Goal: Task Accomplishment & Management: Manage account settings

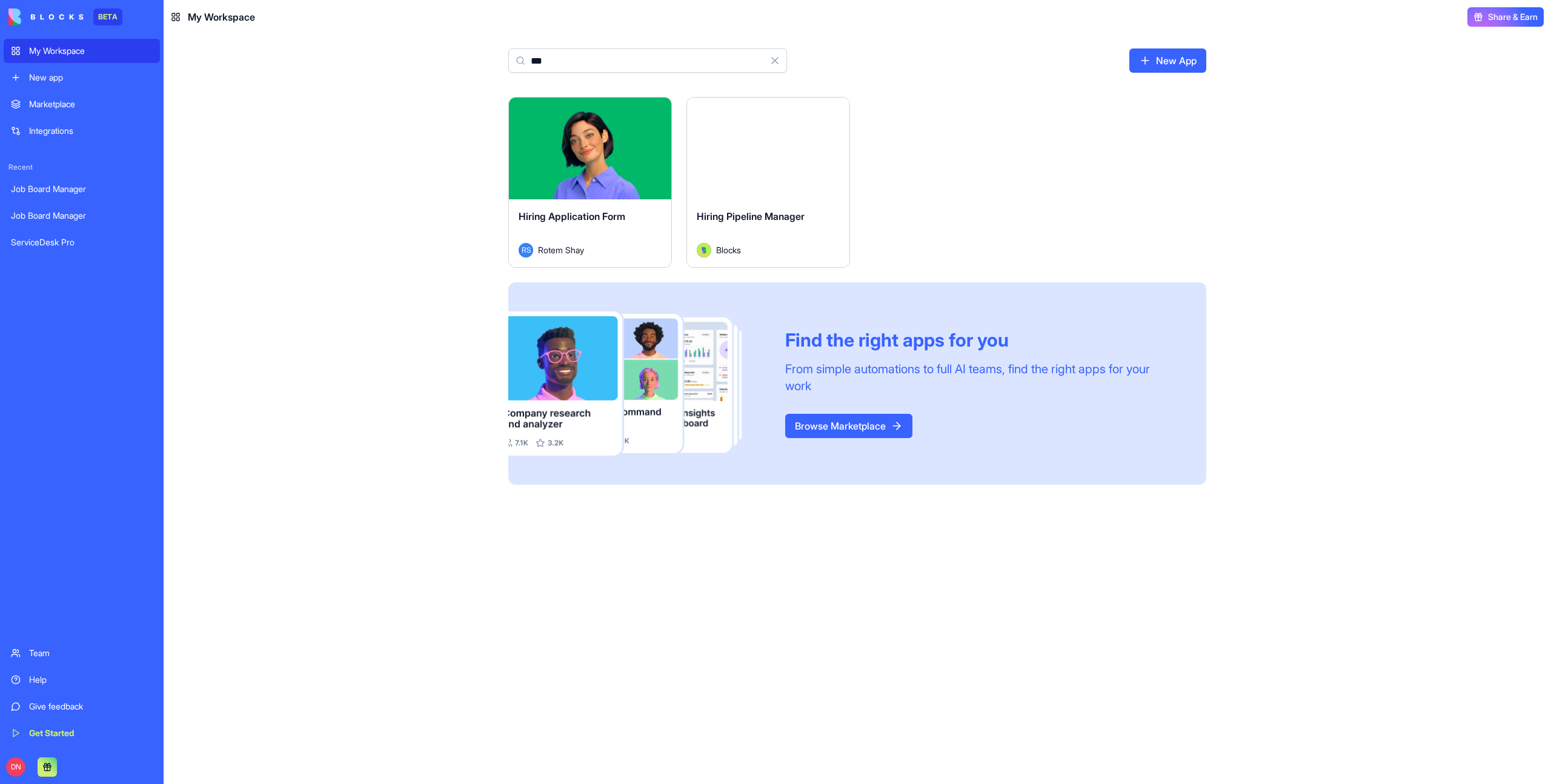
type input "****"
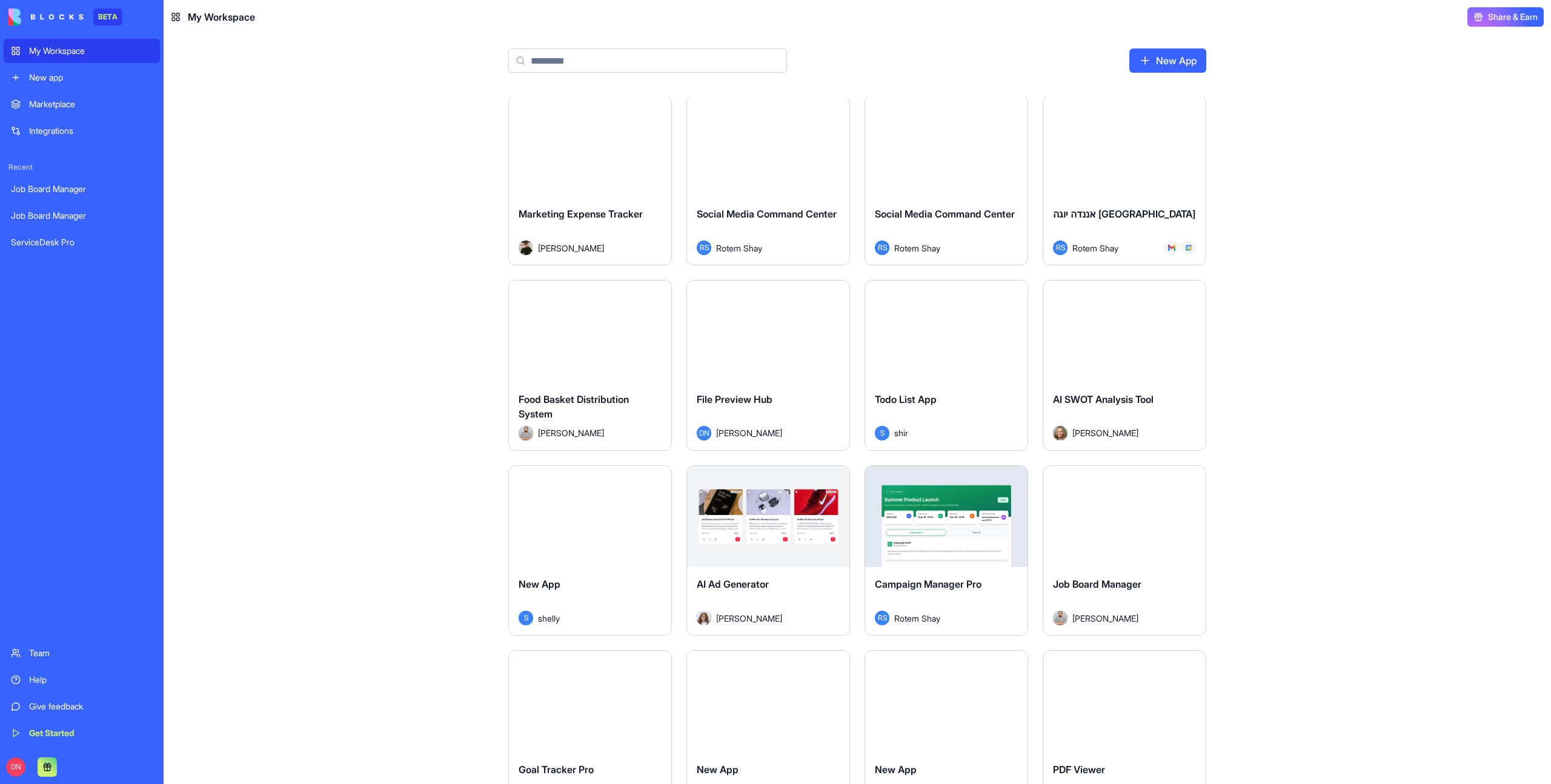
scroll to position [606, 0]
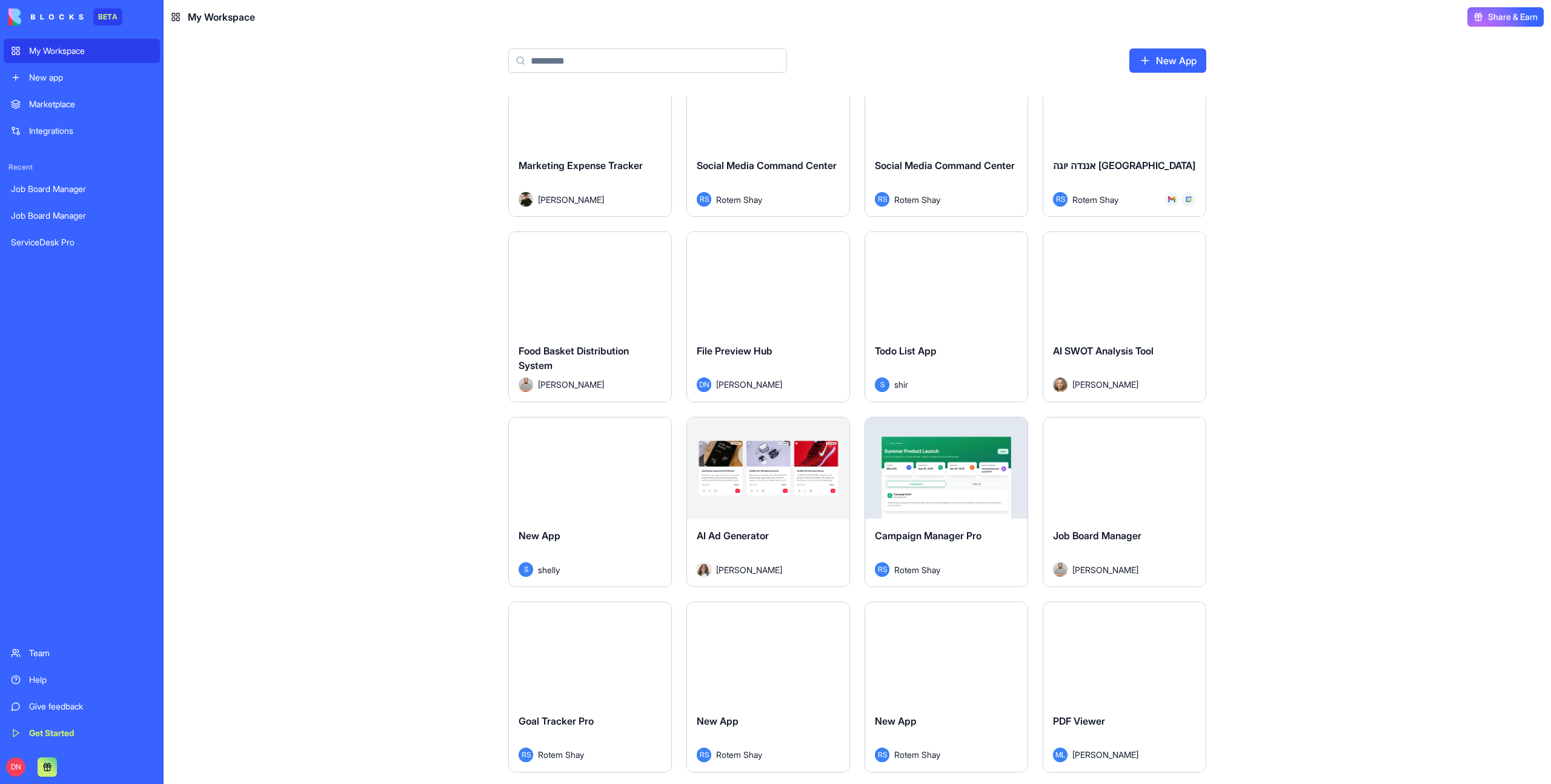
click at [1126, 498] on div "Launch" at bounding box center [1124, 468] width 162 height 102
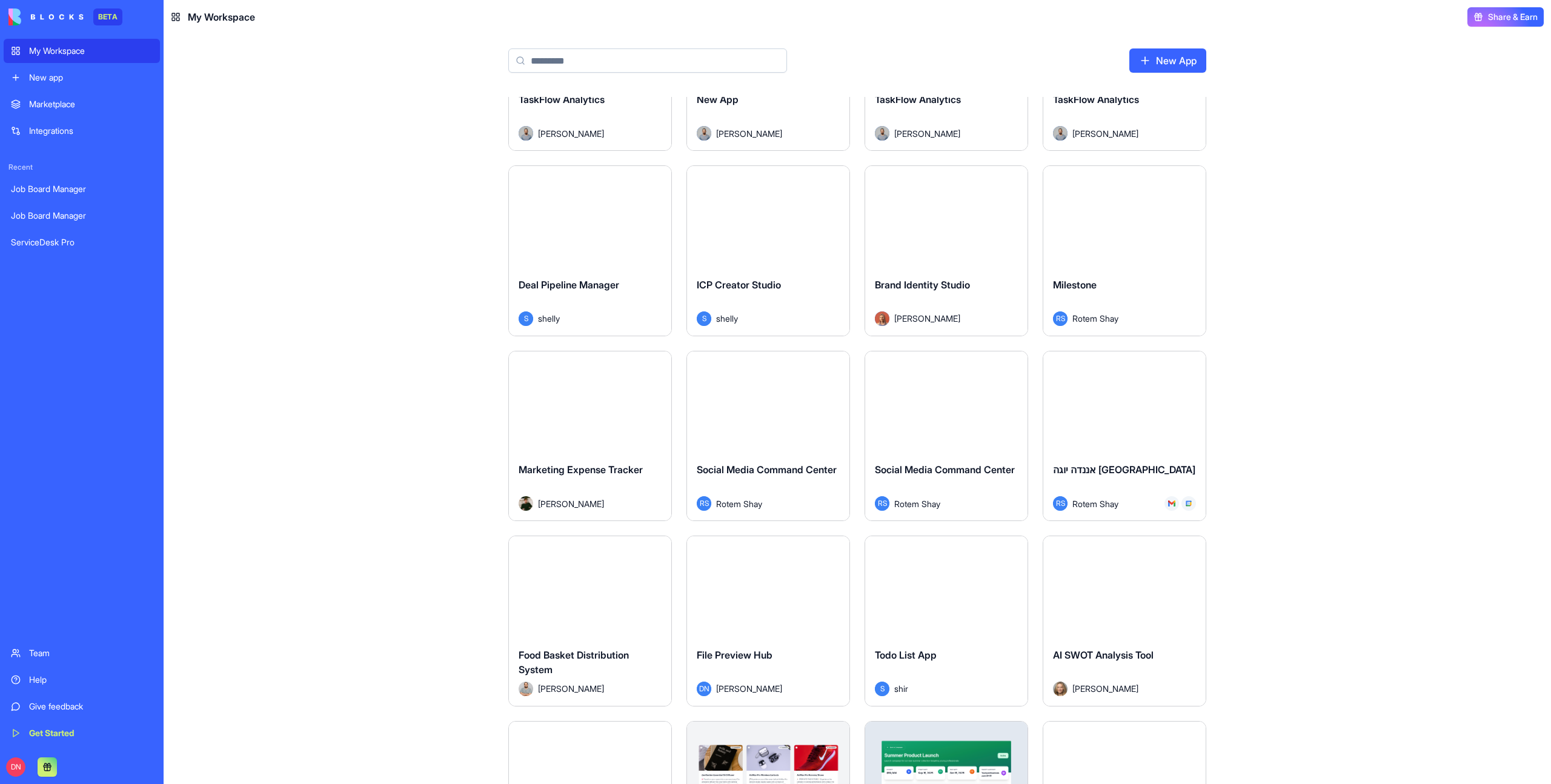
scroll to position [0, 0]
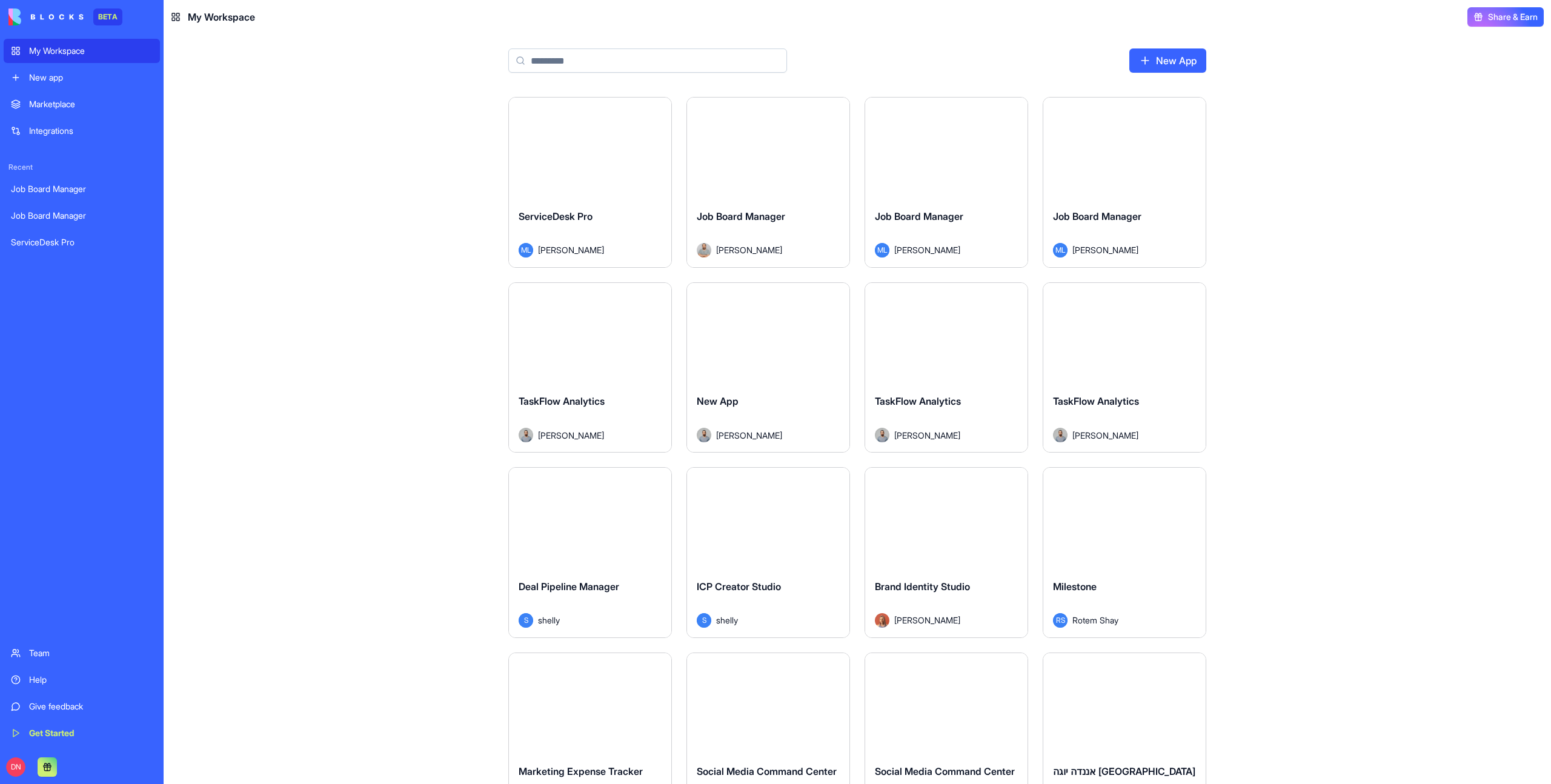
click at [628, 61] on input at bounding box center [648, 61] width 279 height 24
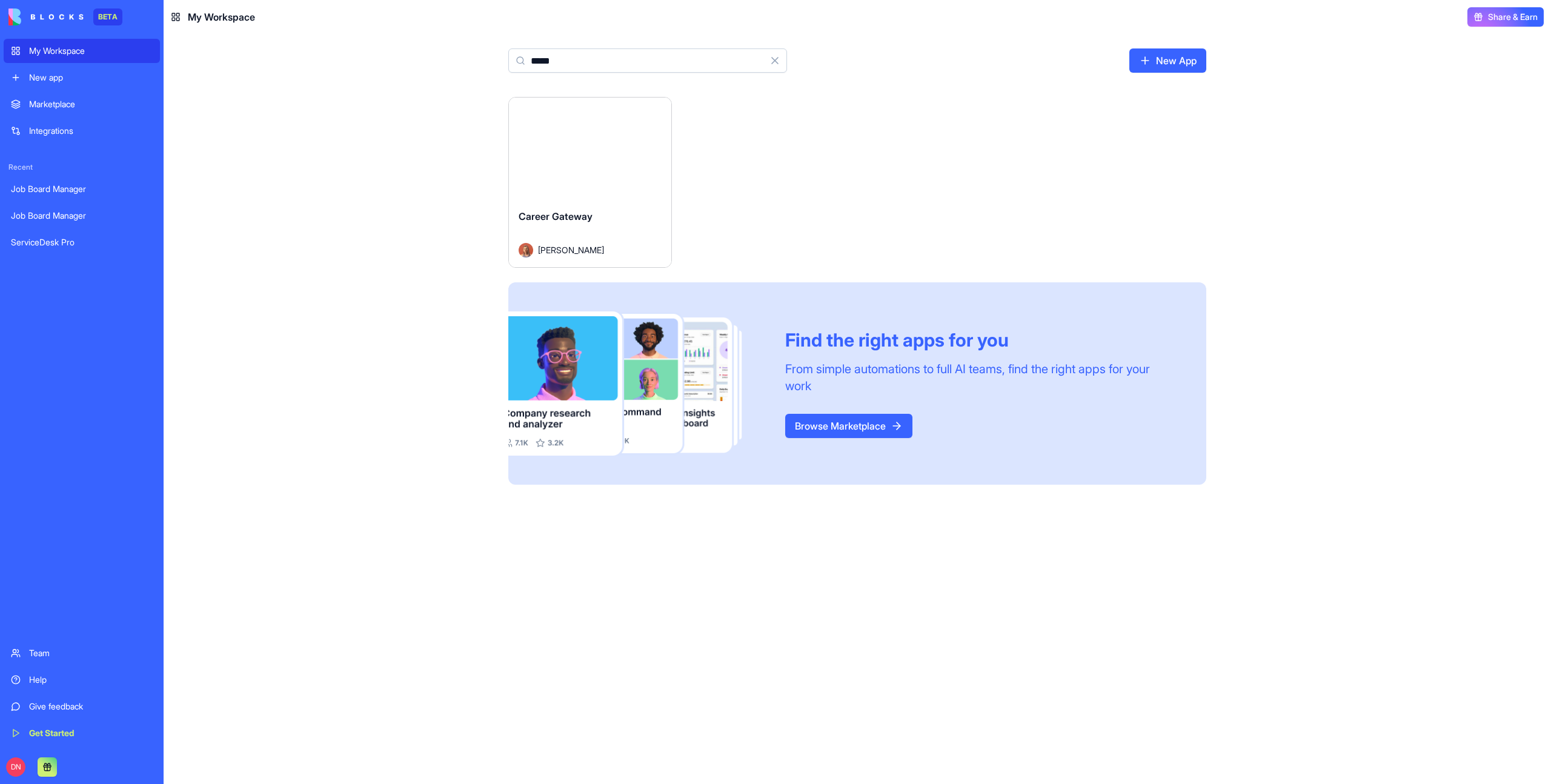
type input "*****"
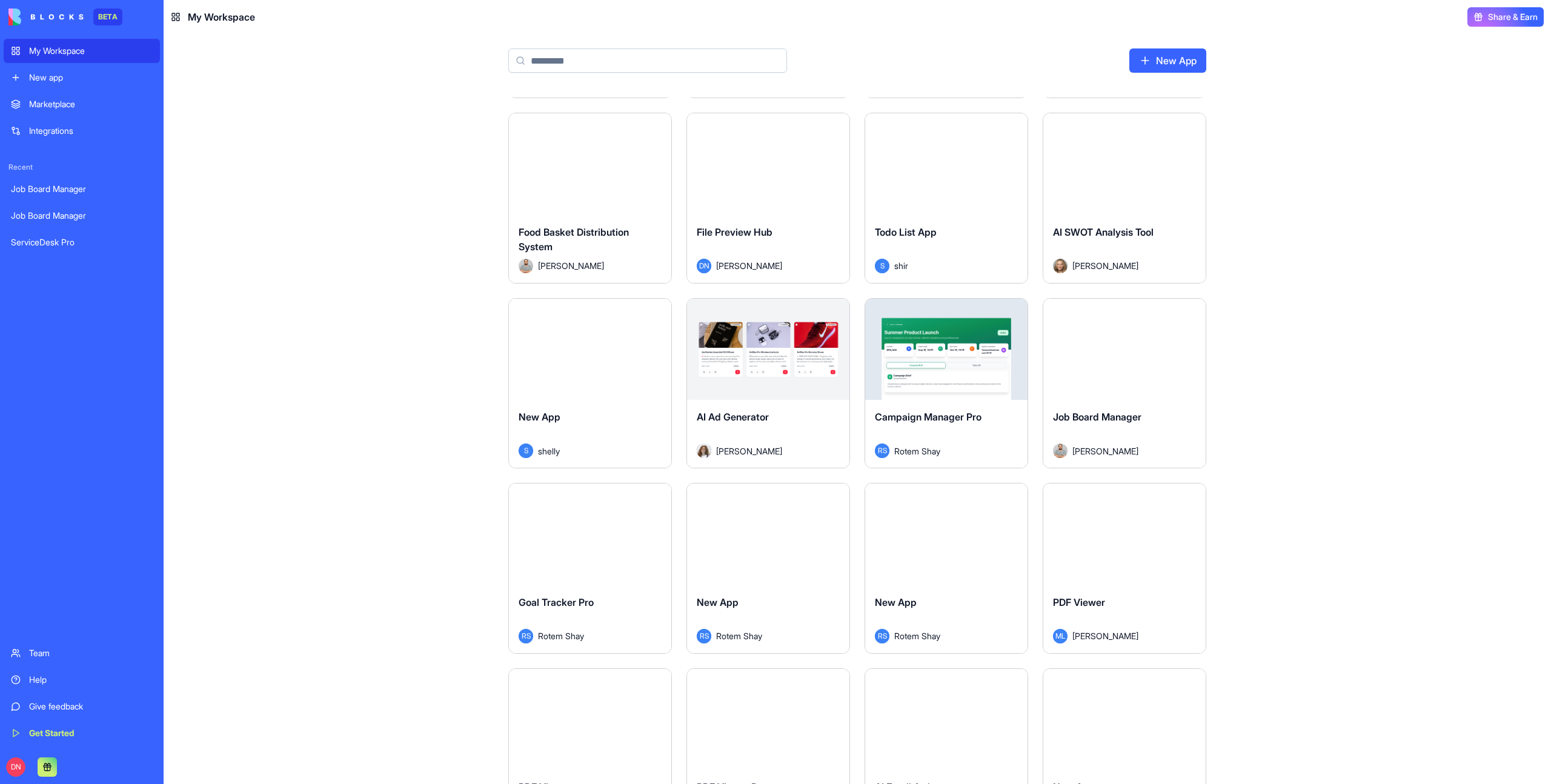
scroll to position [641, 0]
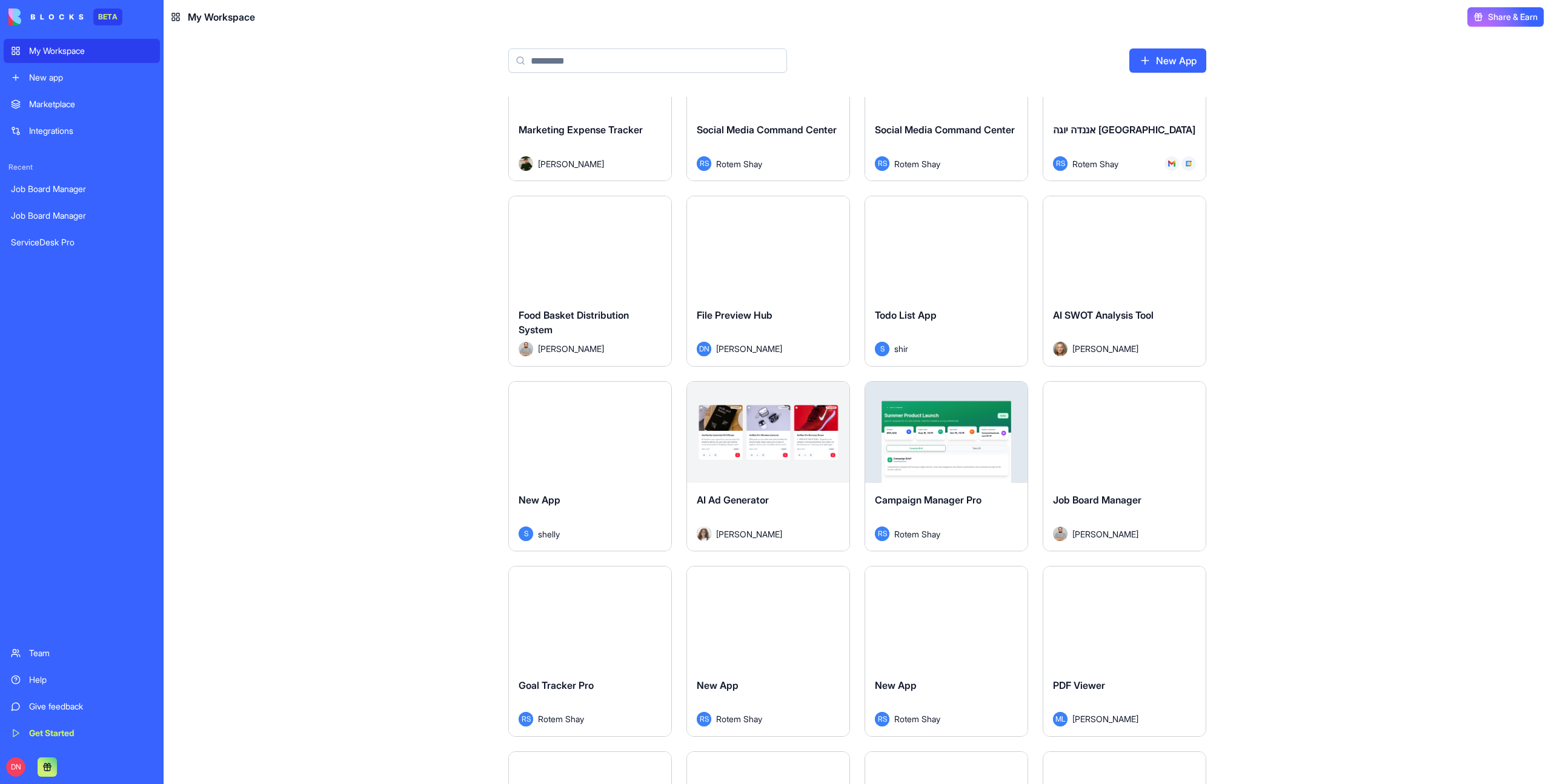
click at [547, 56] on input at bounding box center [648, 61] width 279 height 24
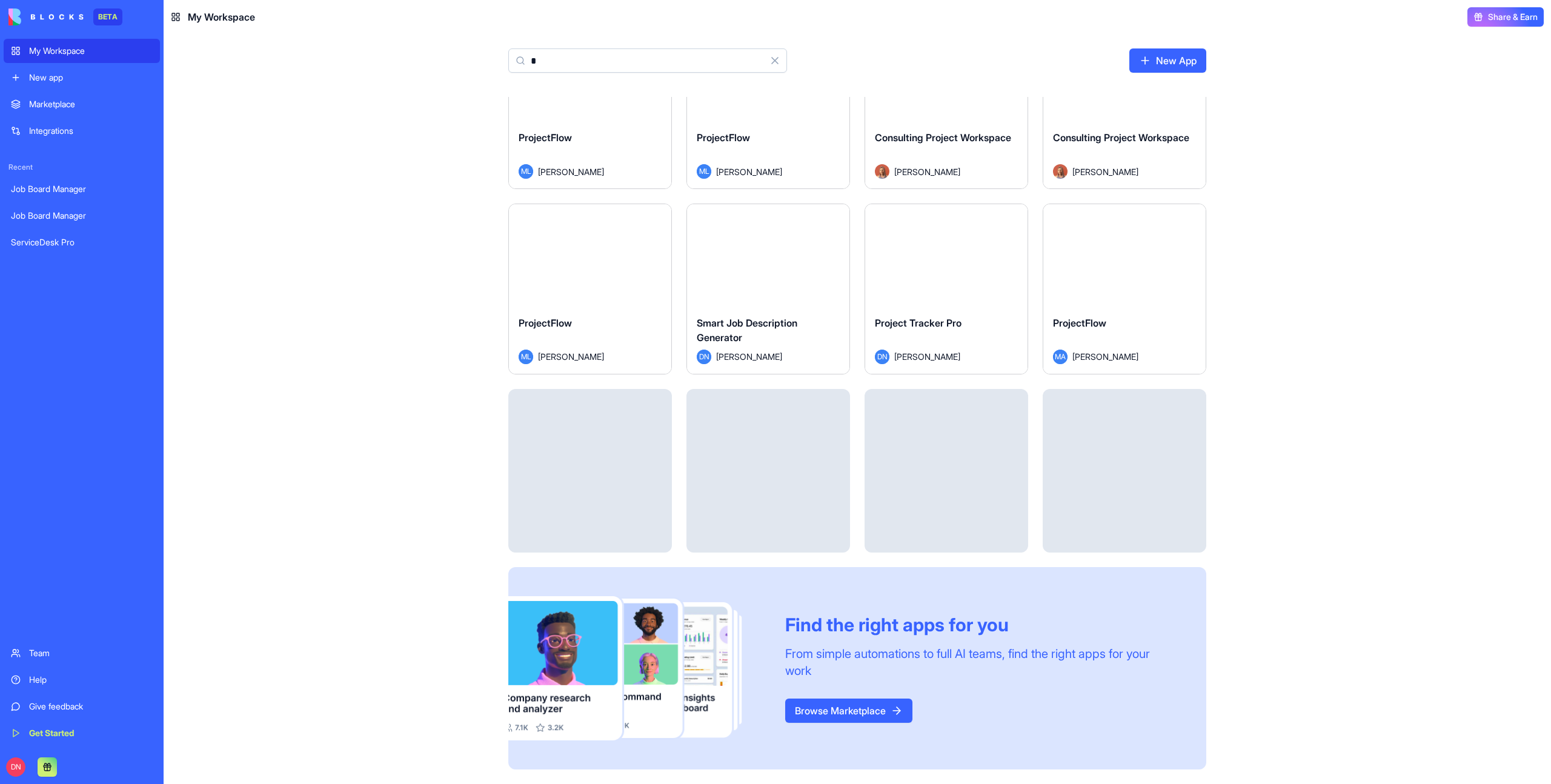
scroll to position [0, 0]
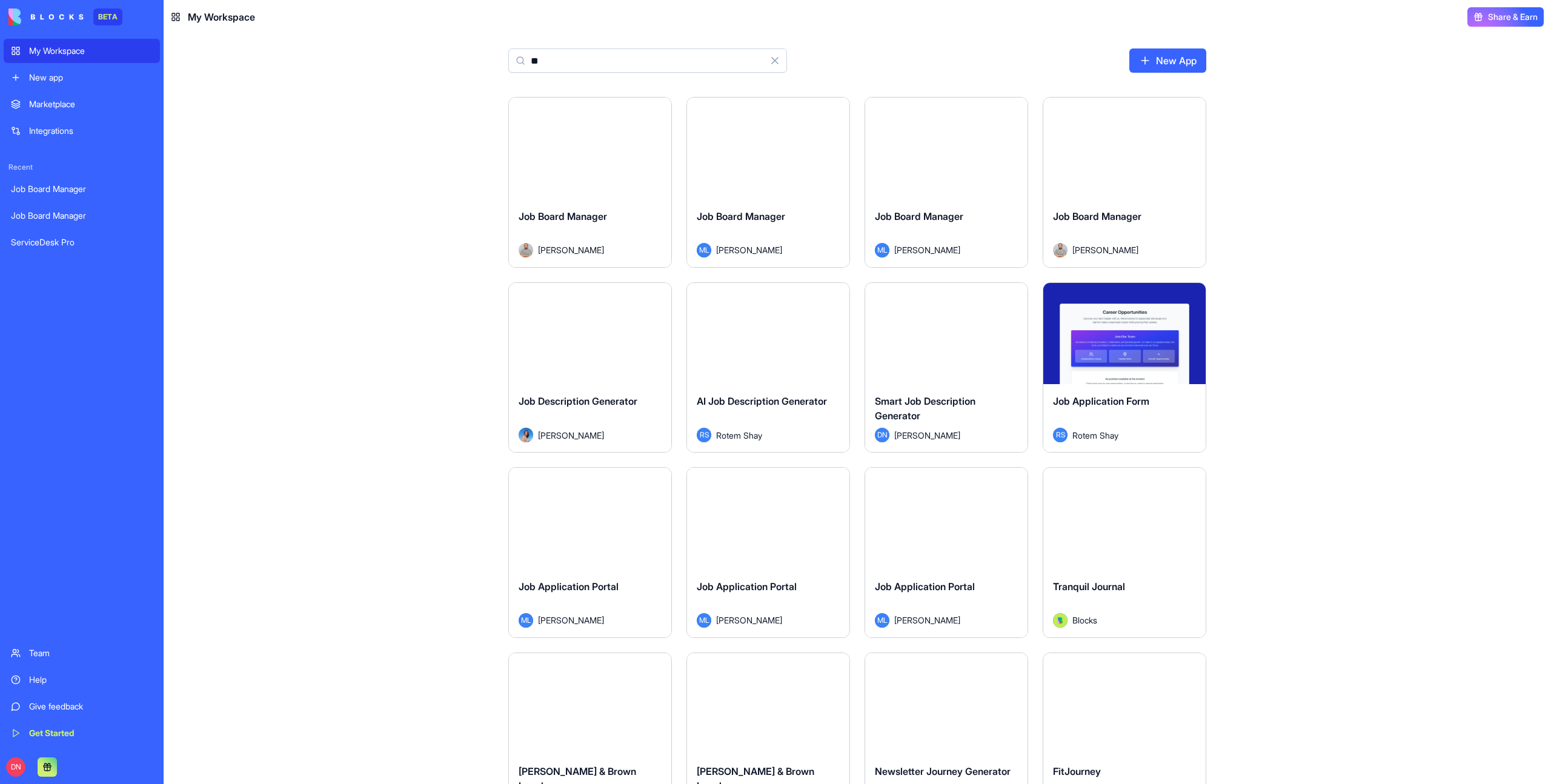
type input "*"
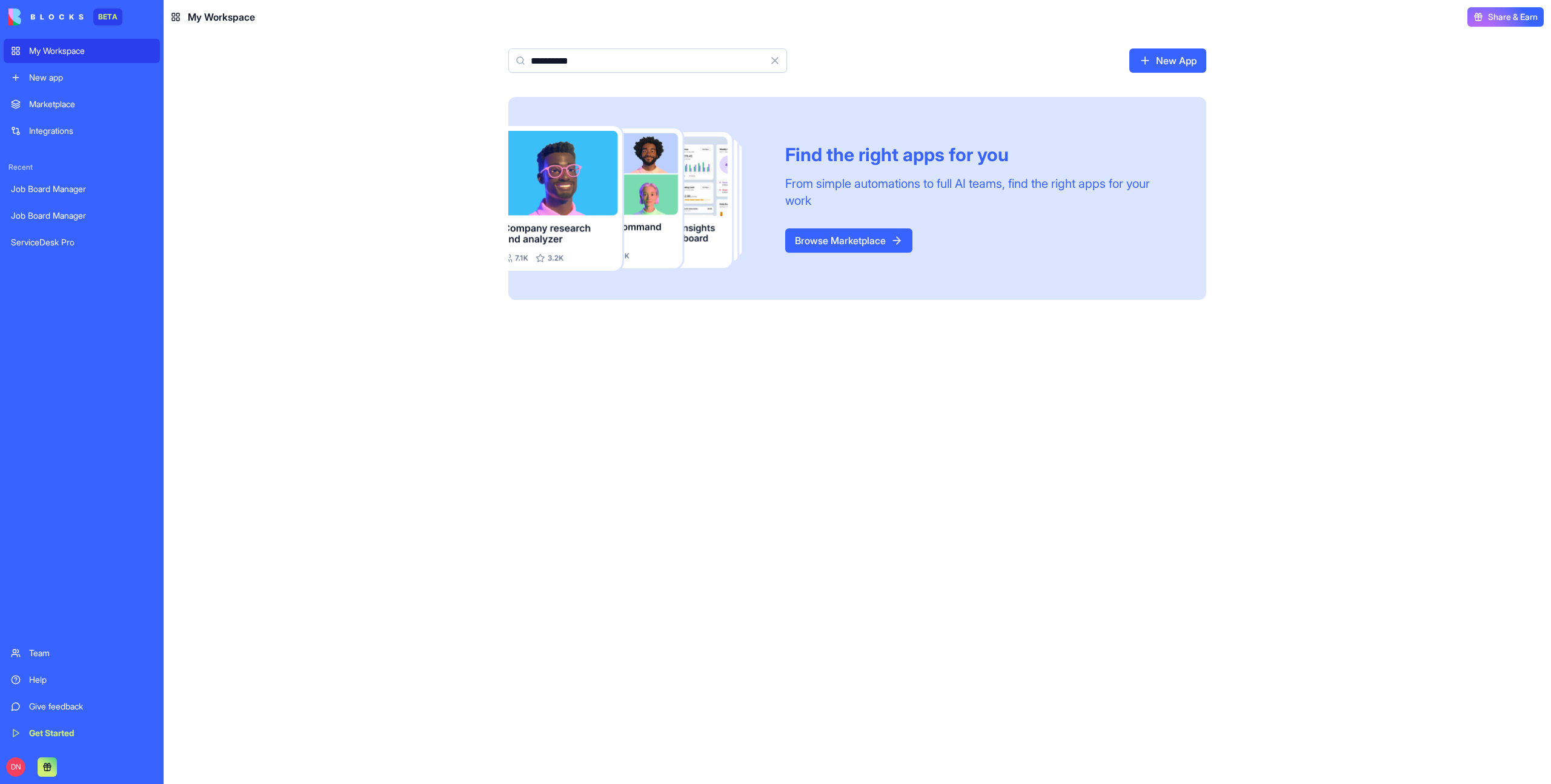
type input "**********"
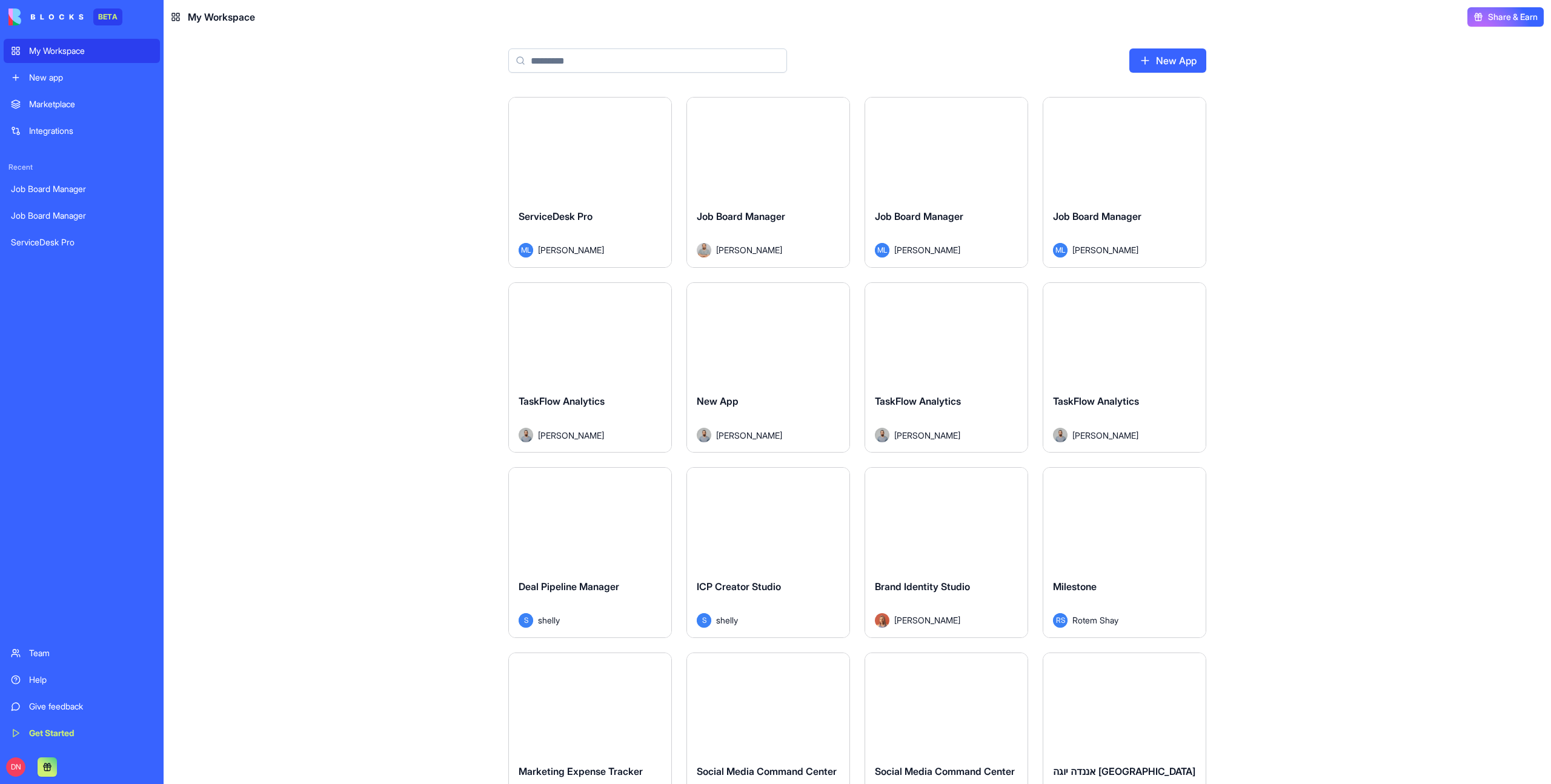
click at [765, 142] on button "Launch" at bounding box center [768, 148] width 91 height 24
click at [935, 152] on button "Launch" at bounding box center [946, 148] width 91 height 24
click at [1133, 151] on button "Launch" at bounding box center [1124, 148] width 91 height 24
click at [581, 71] on input at bounding box center [648, 61] width 279 height 24
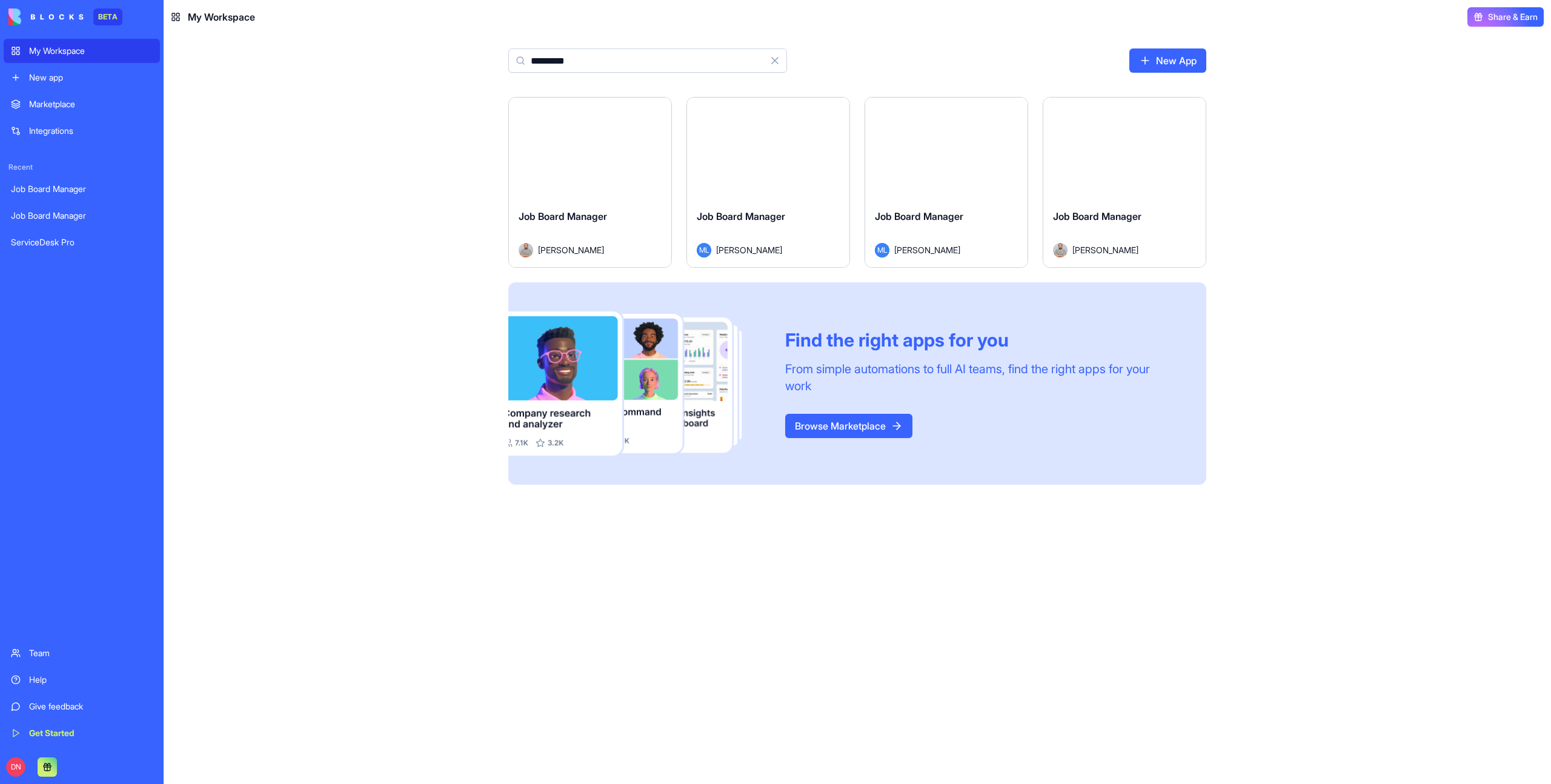
type input "*********"
click at [603, 162] on div "Launch" at bounding box center [590, 148] width 162 height 102
click at [778, 157] on button "Launch" at bounding box center [768, 148] width 91 height 24
click at [958, 159] on button "Launch" at bounding box center [946, 148] width 91 height 24
click at [1140, 152] on button "Launch" at bounding box center [1124, 148] width 91 height 24
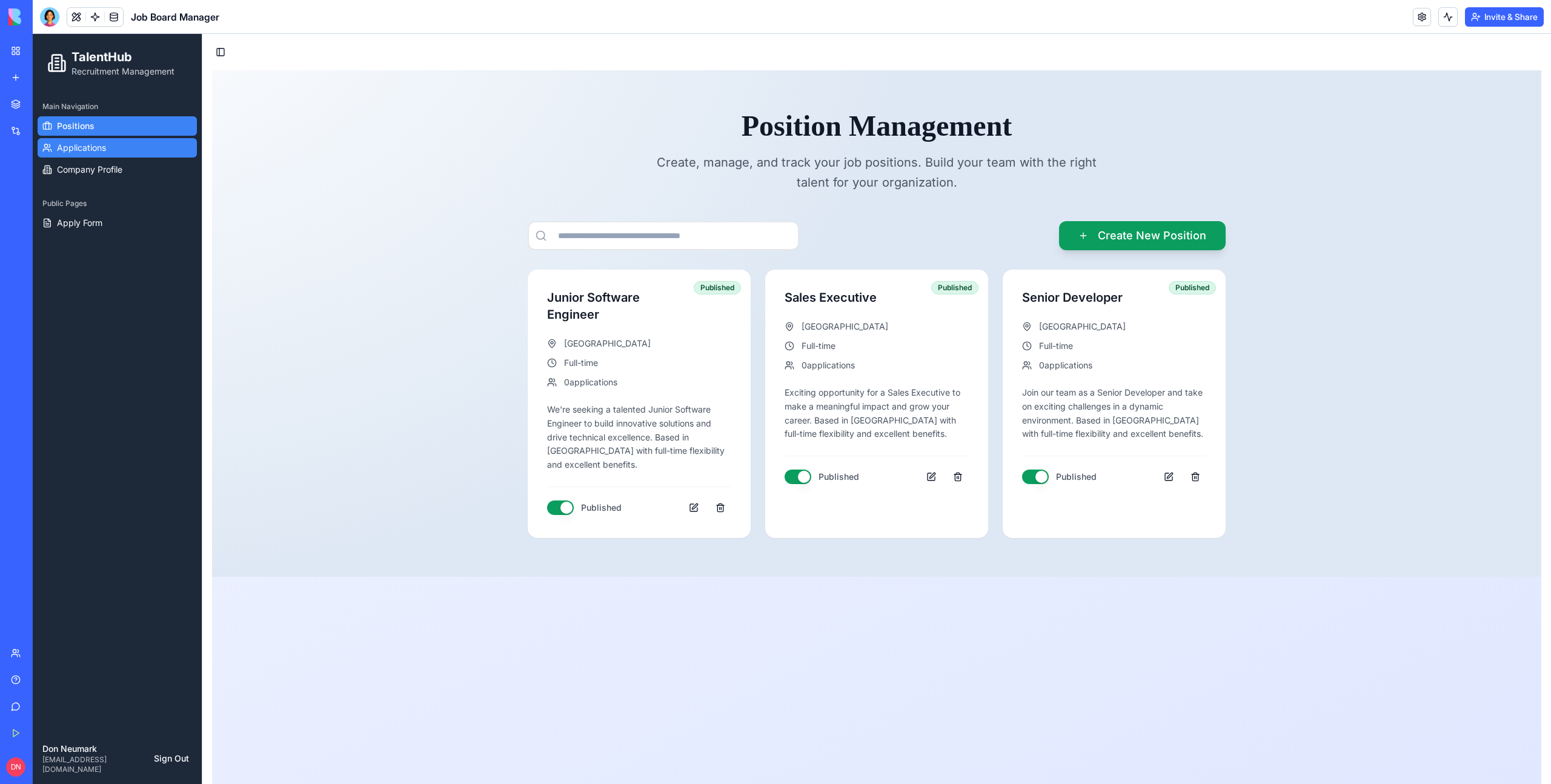
click at [105, 148] on span "Applications" at bounding box center [82, 148] width 49 height 12
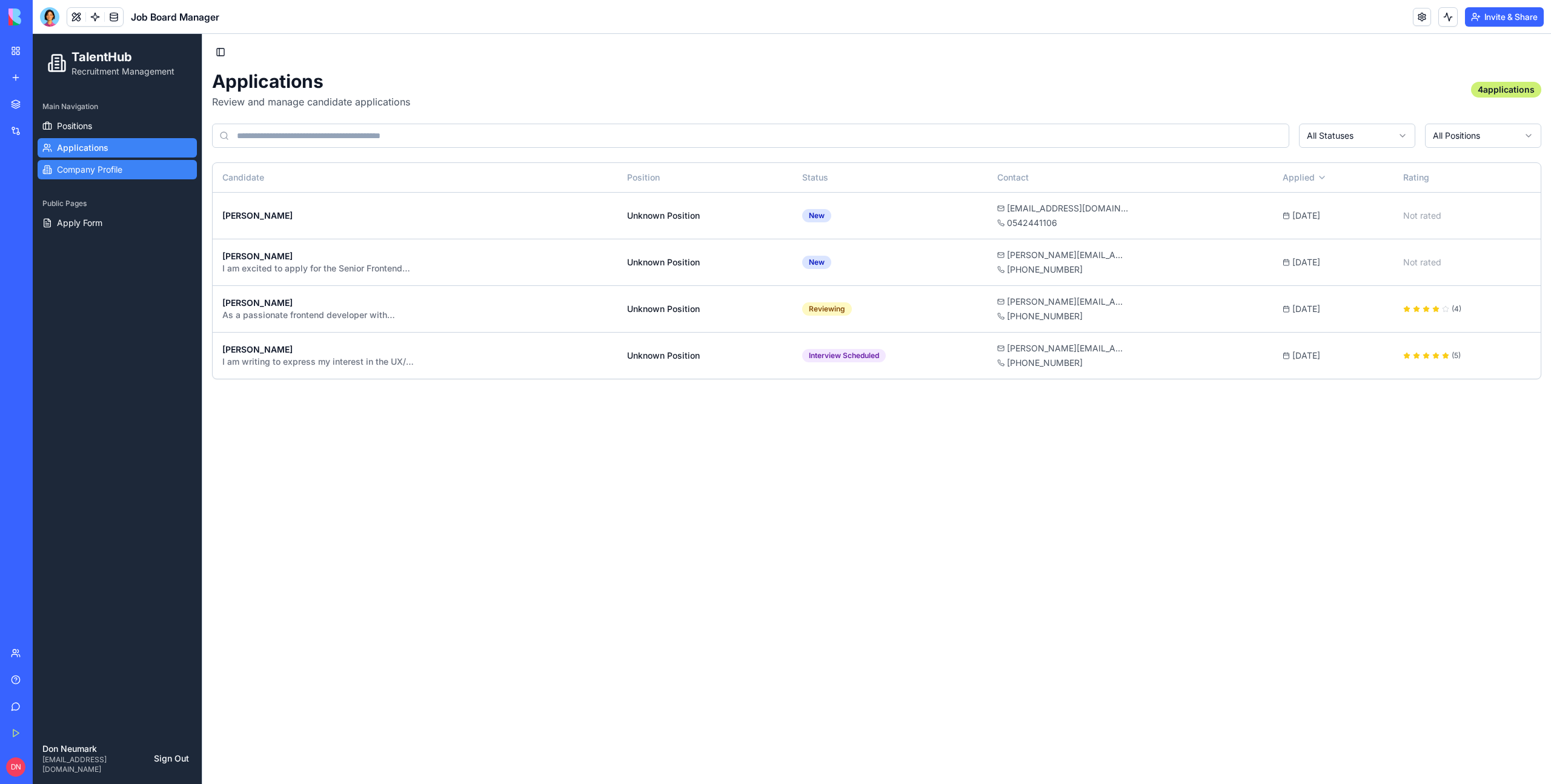
click at [105, 176] on link "Company Profile" at bounding box center [117, 170] width 159 height 20
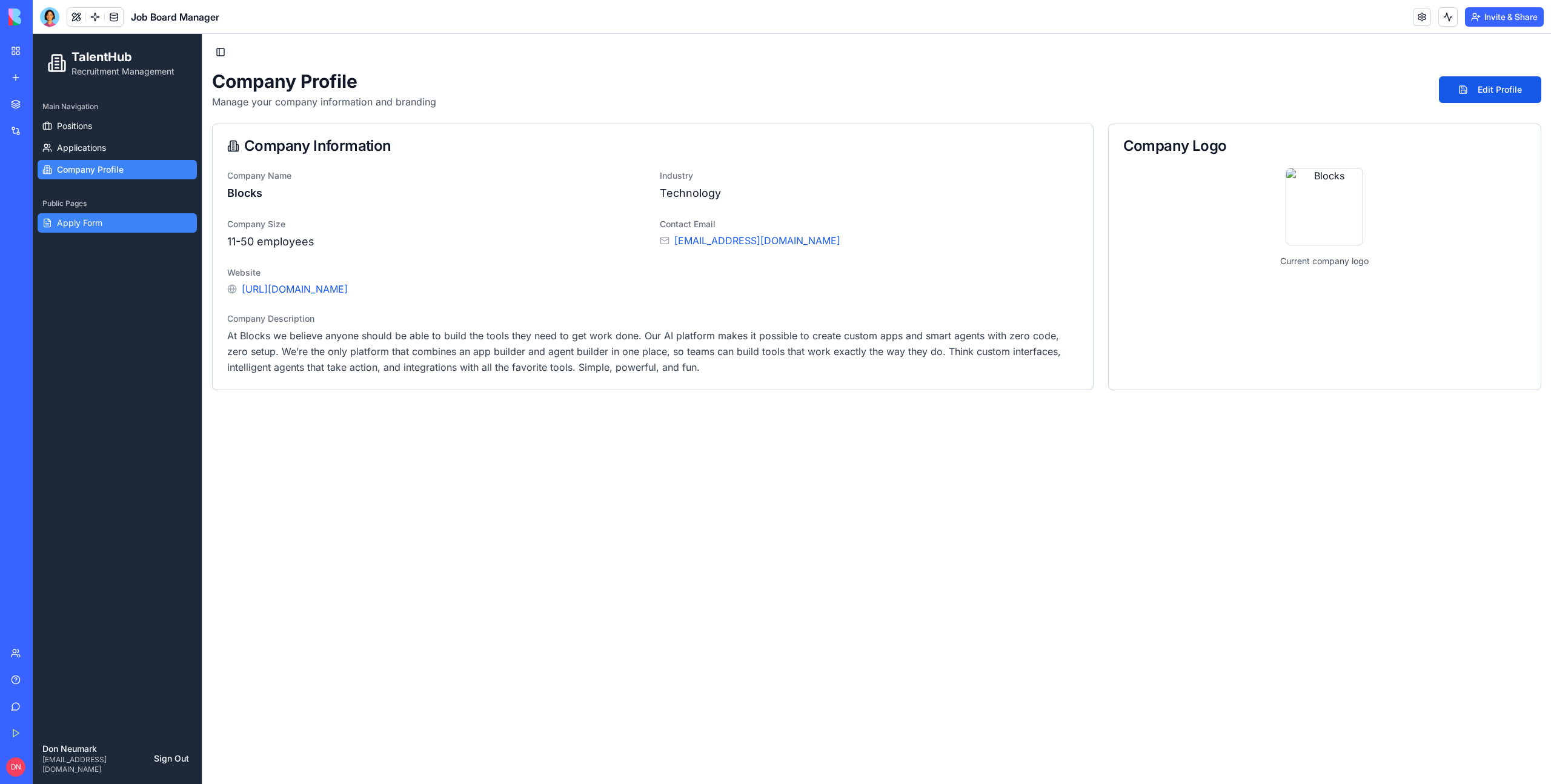
click at [93, 231] on link "Apply Form" at bounding box center [117, 223] width 159 height 20
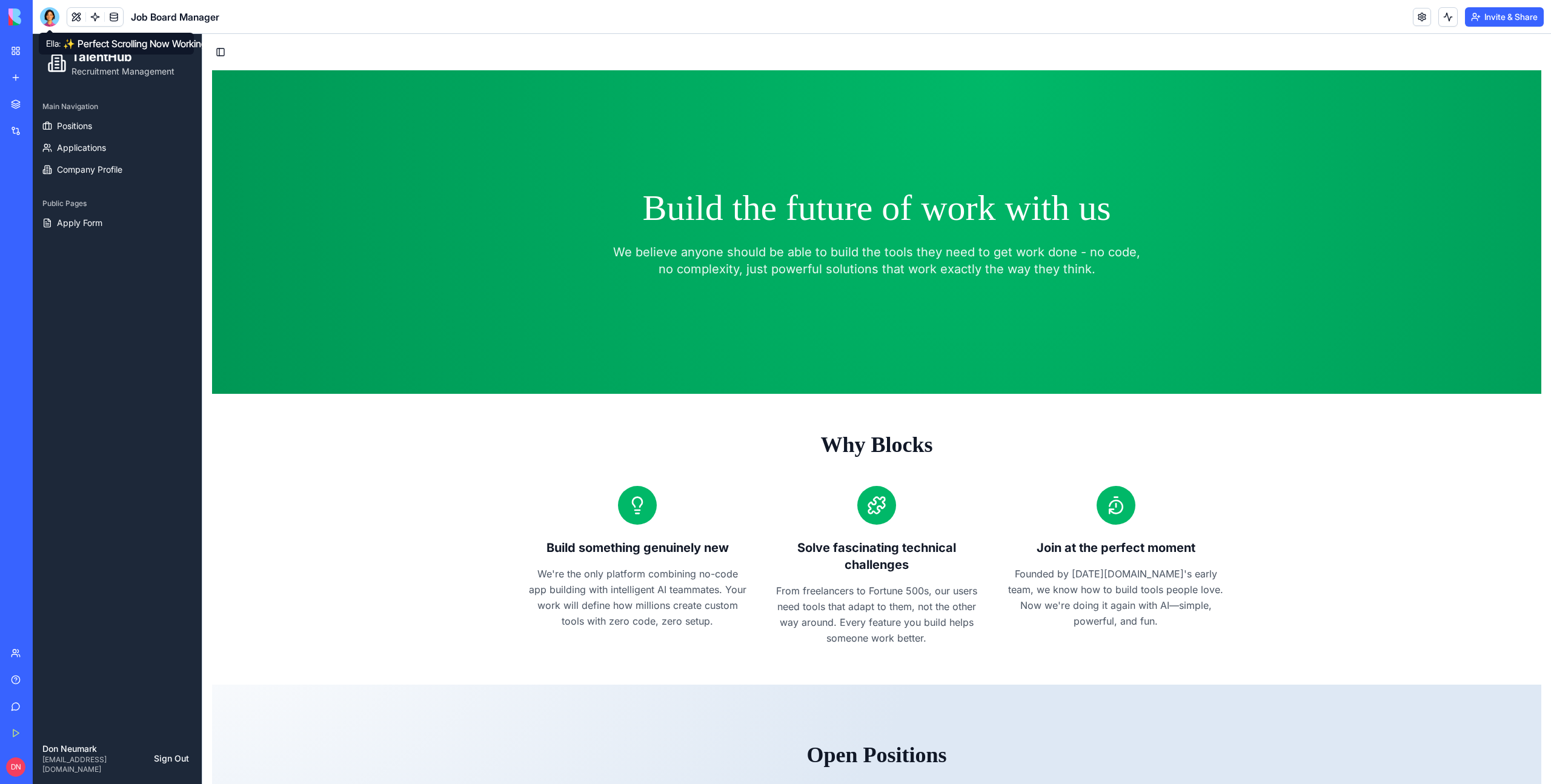
click at [50, 15] on div at bounding box center [50, 17] width 20 height 20
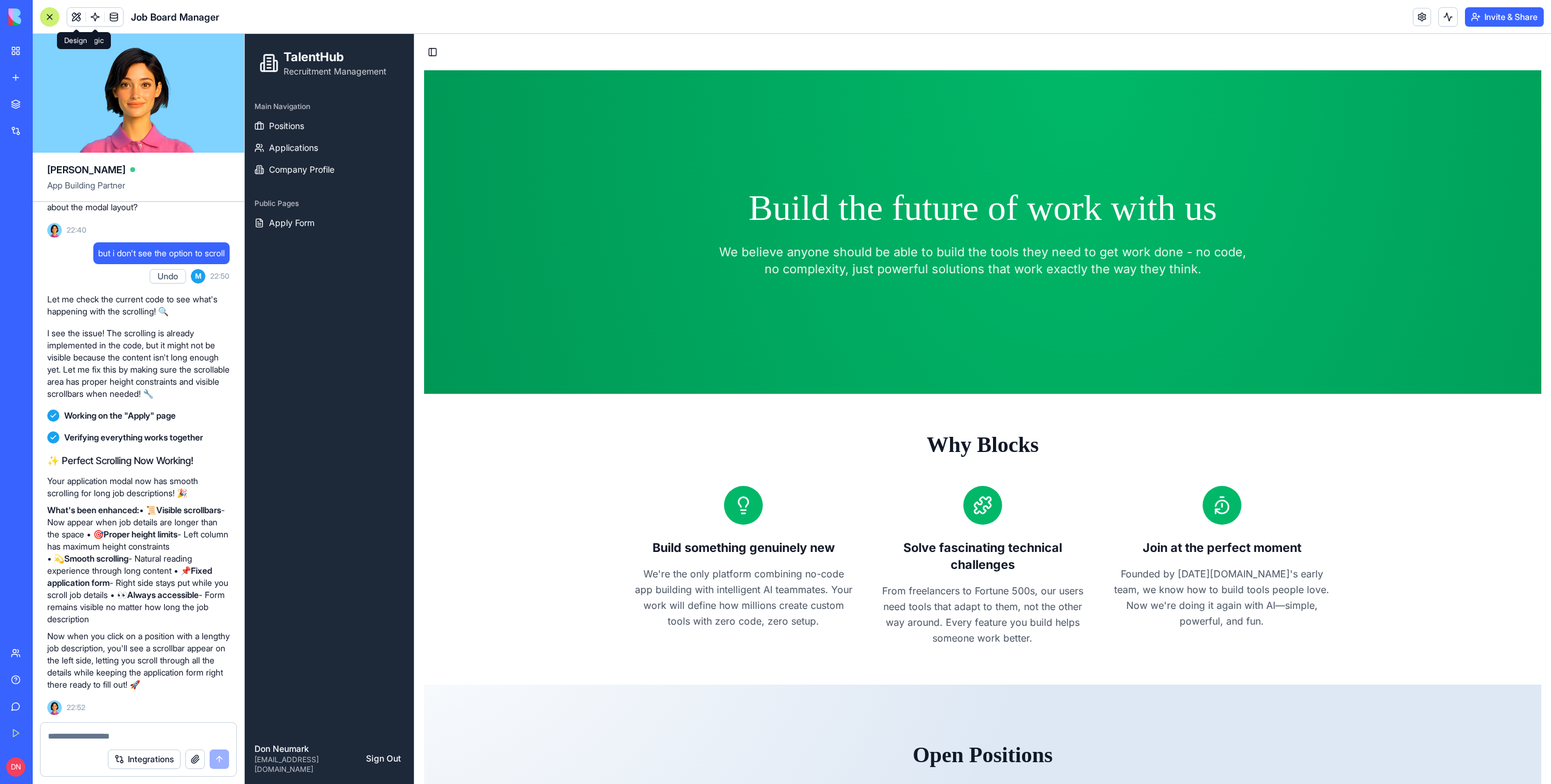
click at [83, 15] on button at bounding box center [77, 17] width 18 height 18
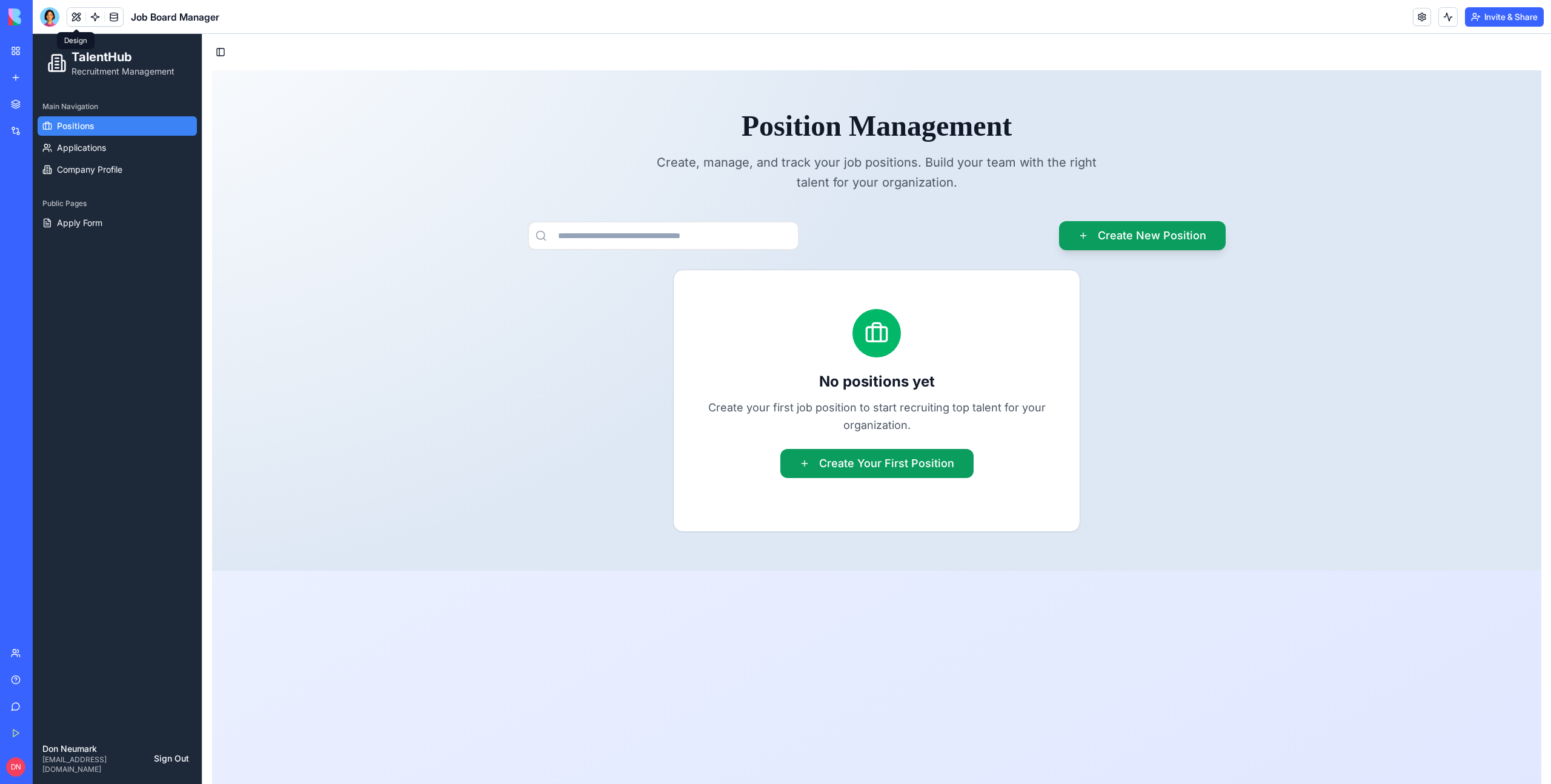
click at [76, 18] on button at bounding box center [77, 17] width 18 height 18
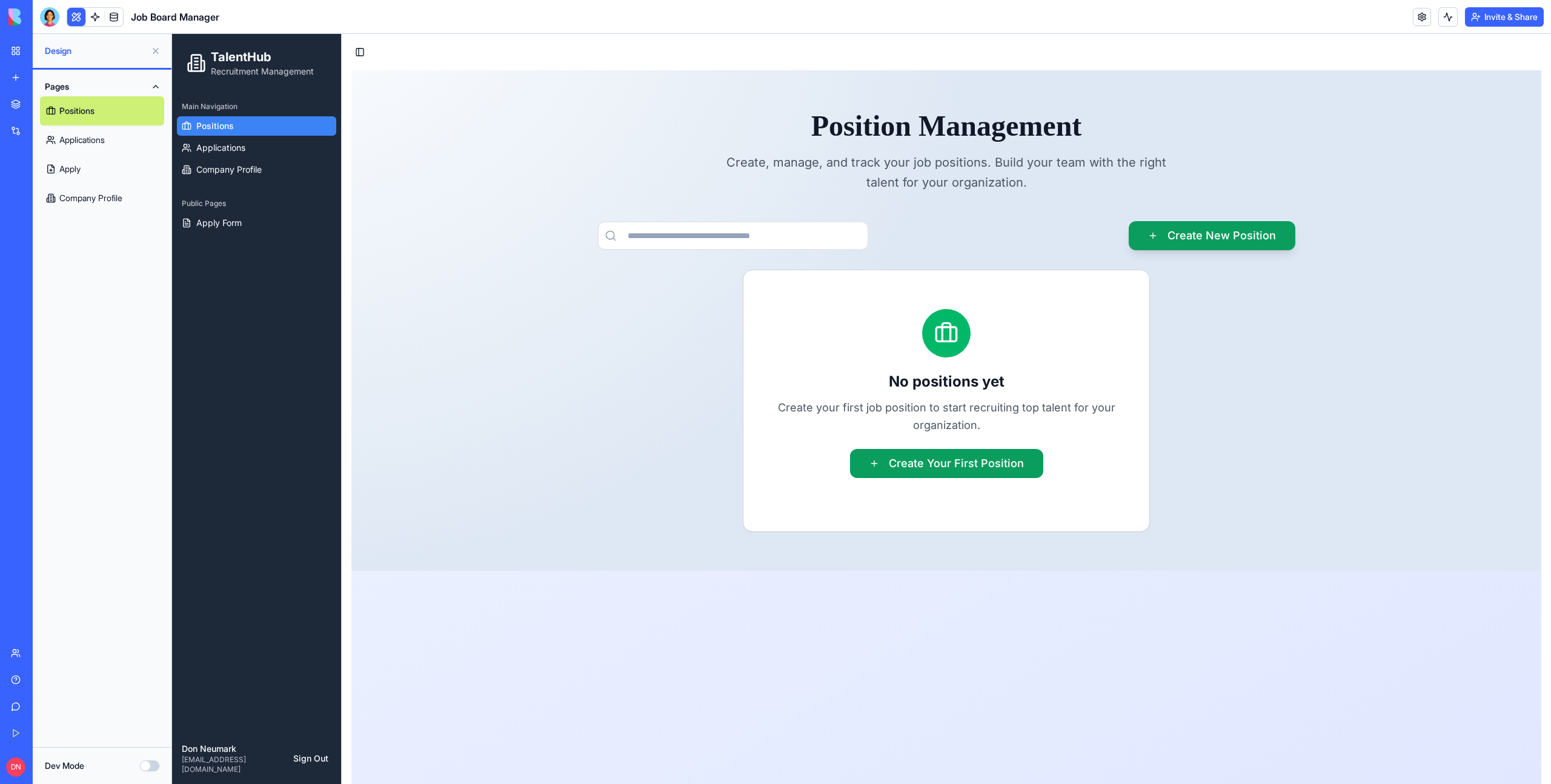
click at [98, 162] on link "Apply" at bounding box center [102, 168] width 124 height 29
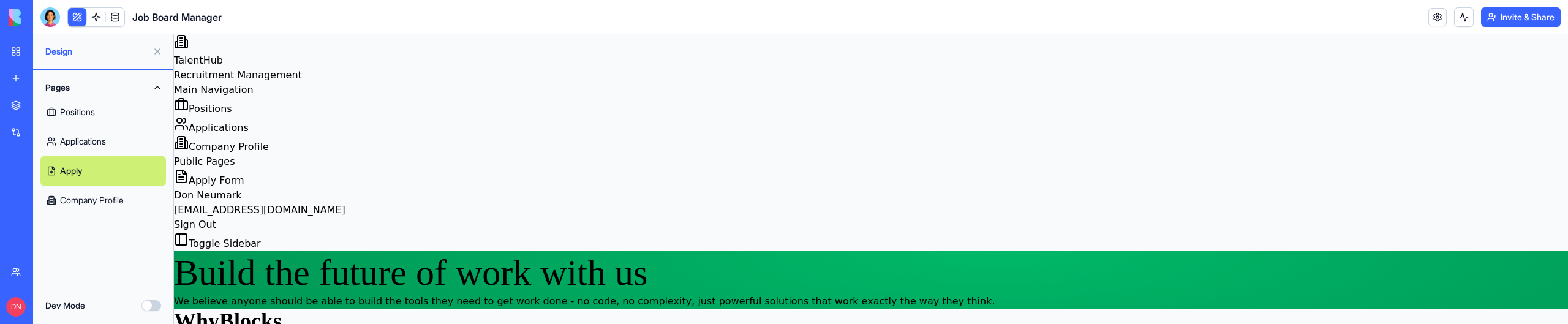
click at [807, 188] on p "Don Neumark" at bounding box center [871, 196] width 1395 height 15
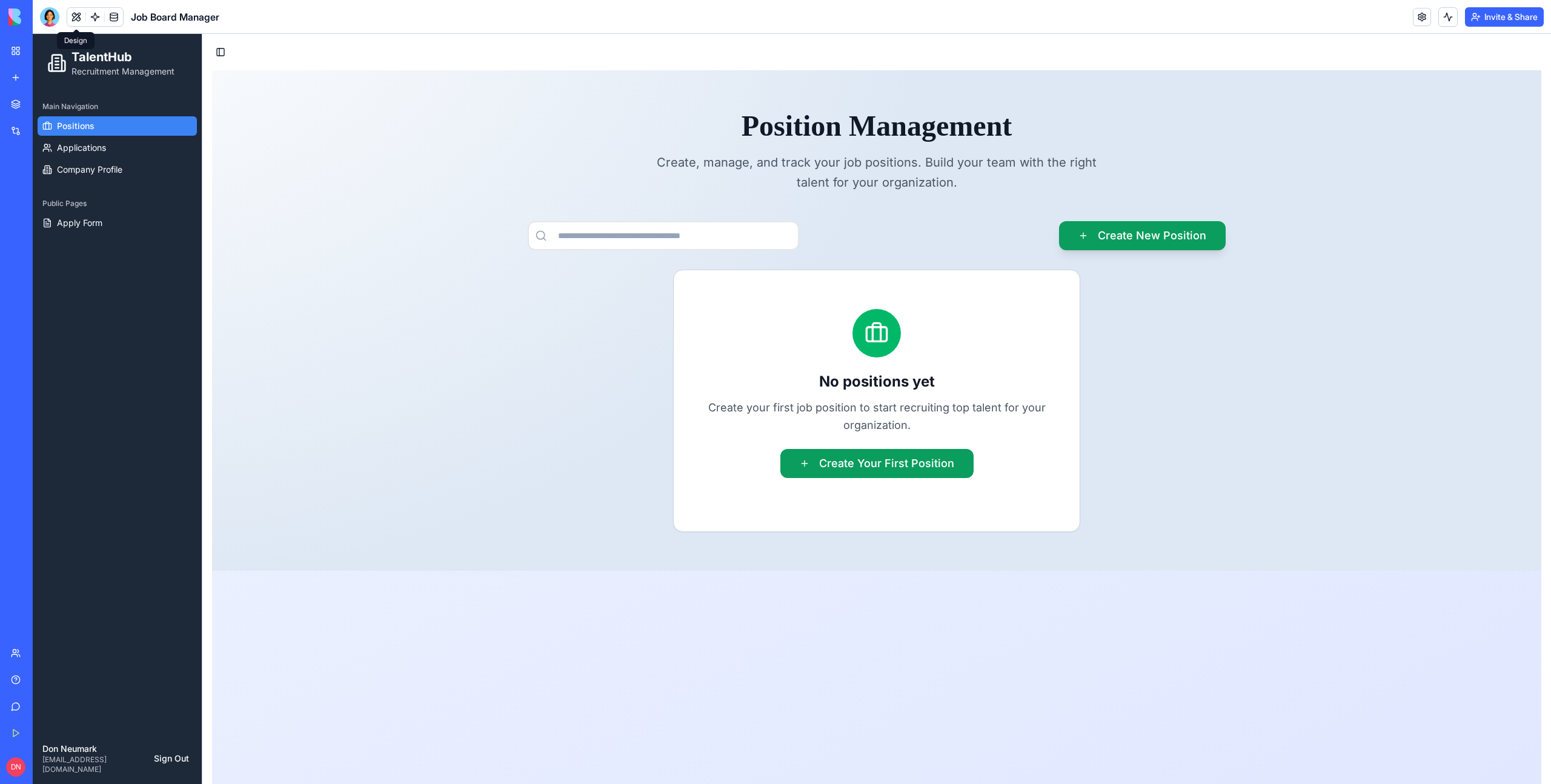
click at [77, 15] on button at bounding box center [77, 17] width 18 height 18
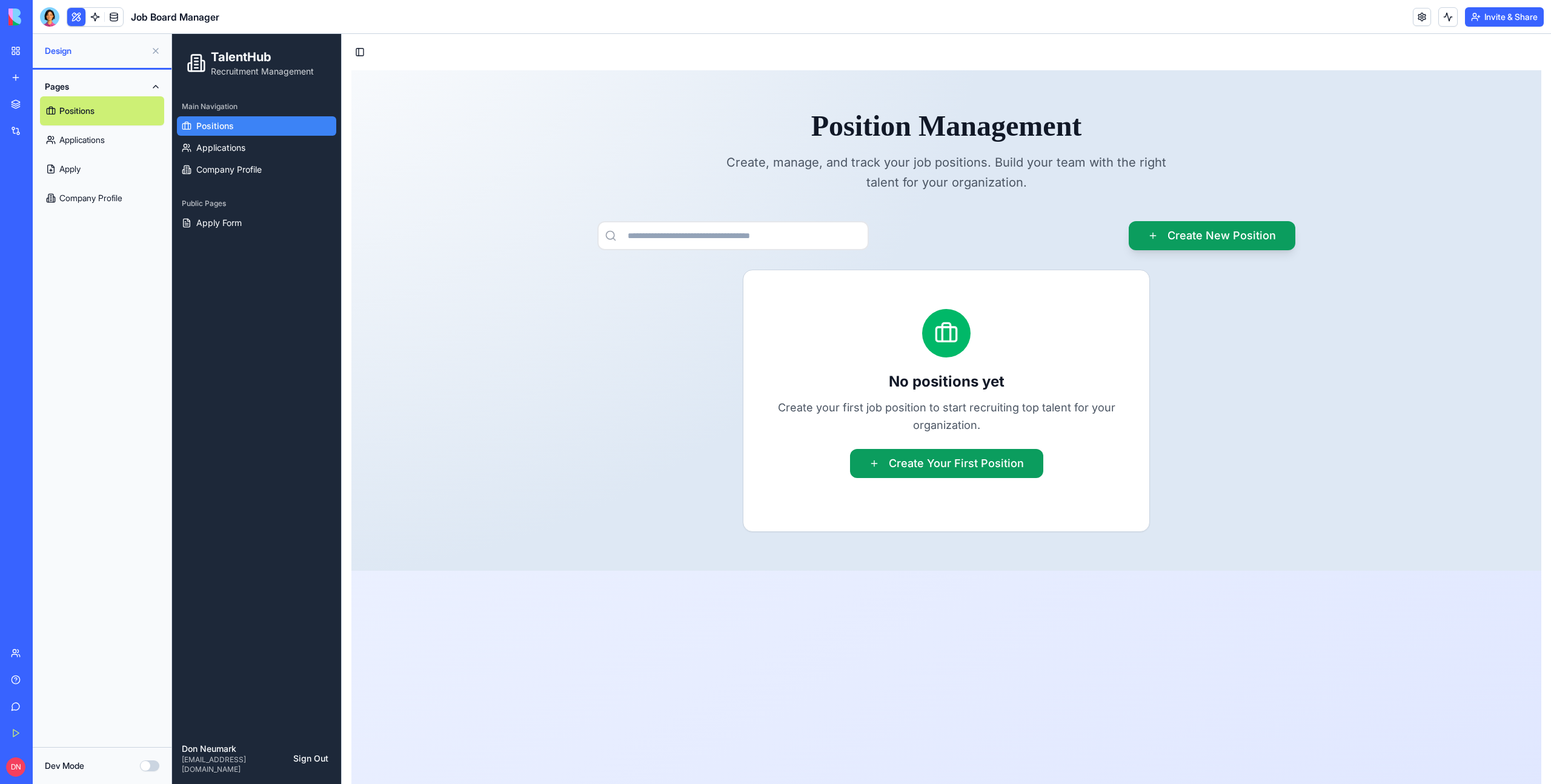
click at [72, 168] on link "Apply" at bounding box center [102, 168] width 124 height 29
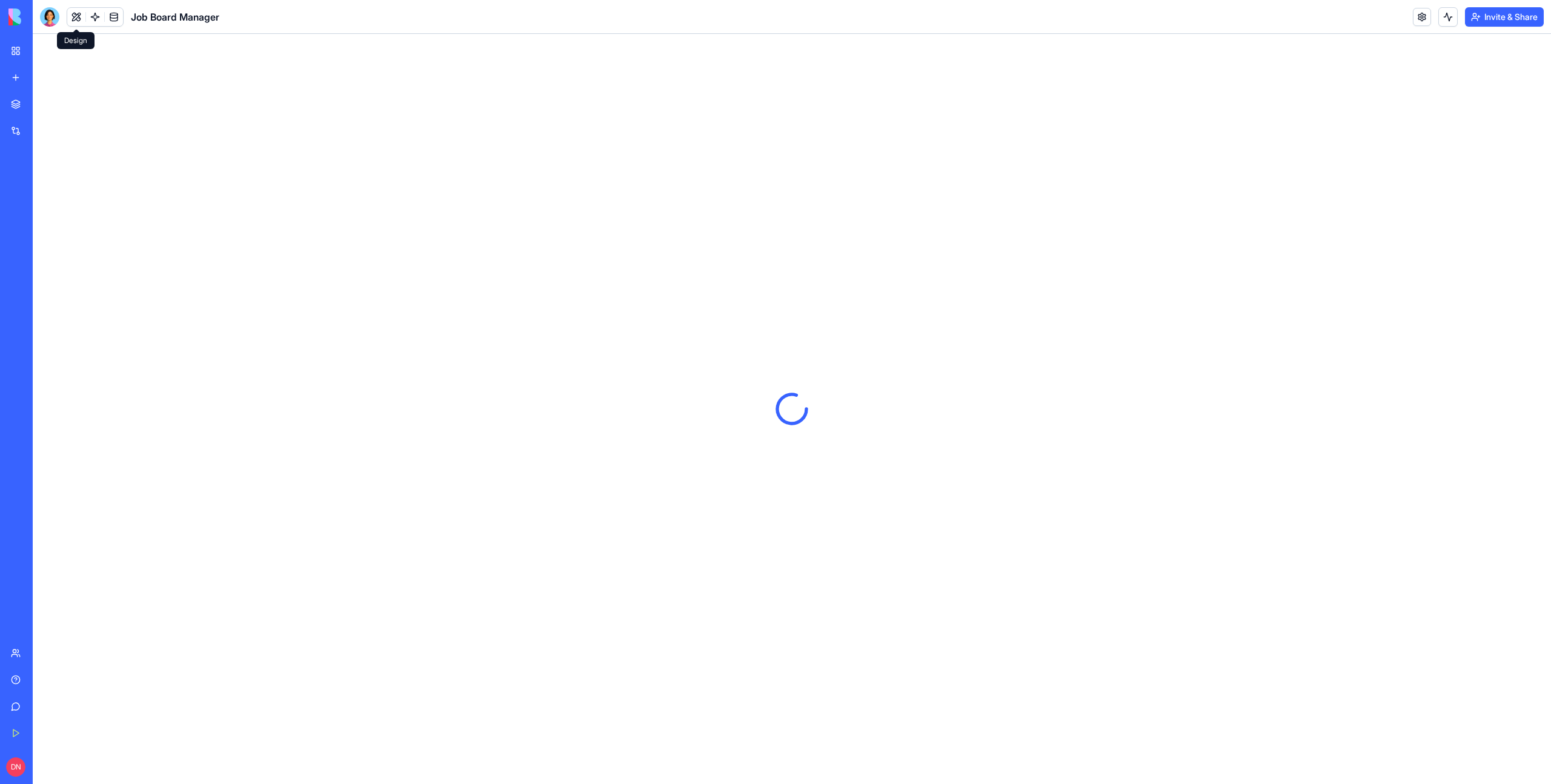
click at [71, 15] on button at bounding box center [77, 17] width 18 height 18
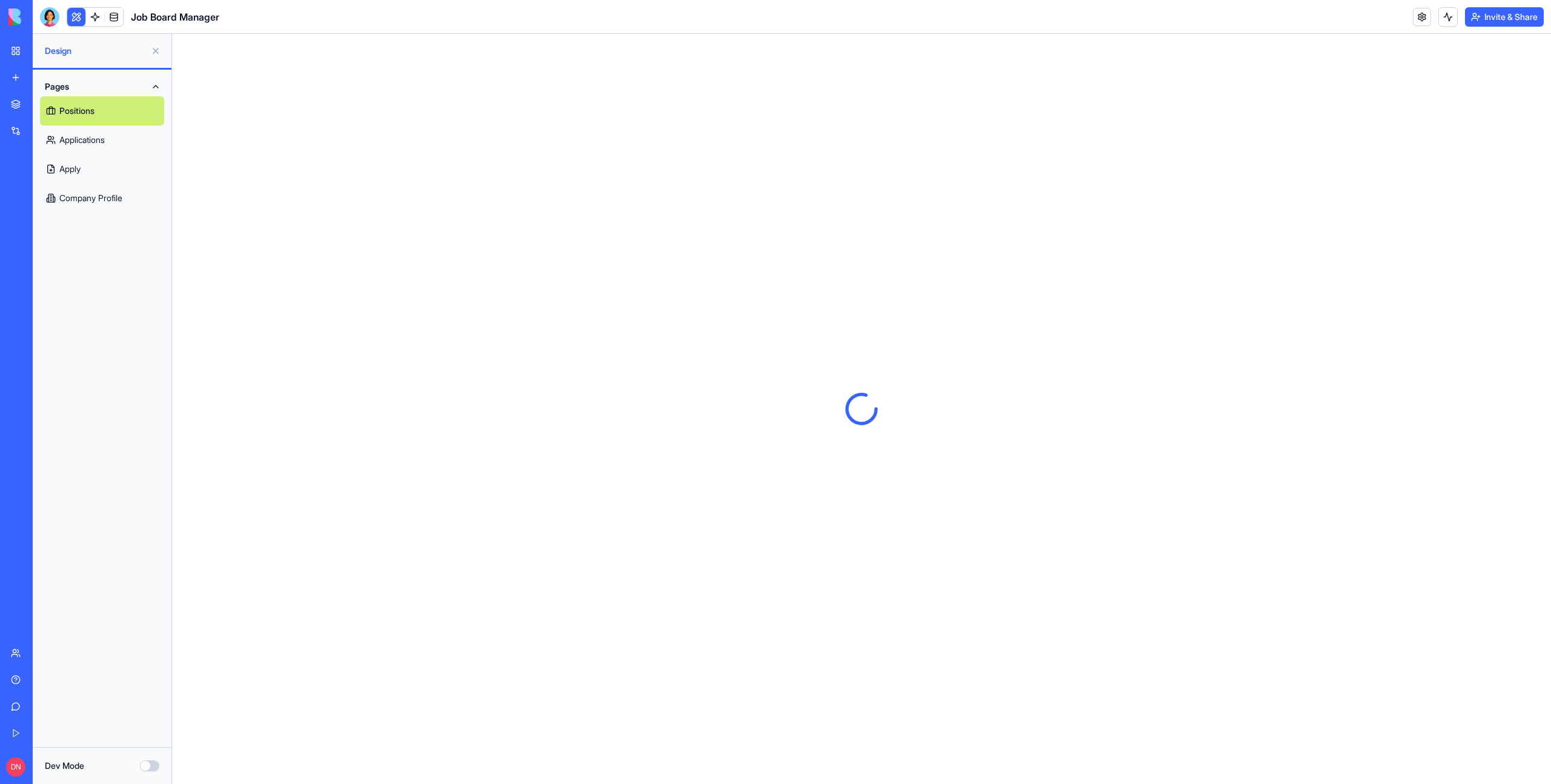
click at [86, 167] on link "Apply" at bounding box center [102, 168] width 124 height 29
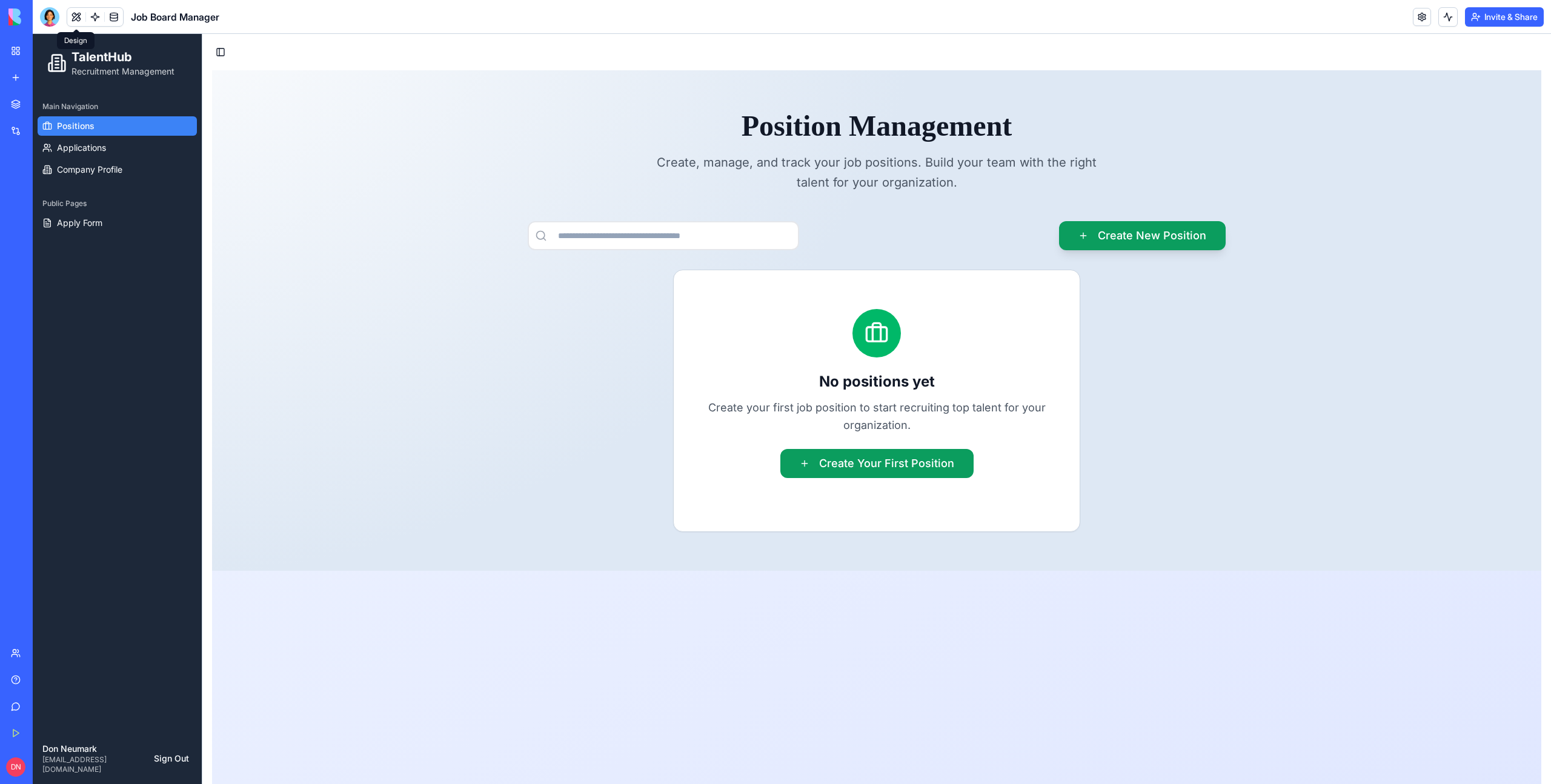
drag, startPoint x: 75, startPoint y: 15, endPoint x: 5, endPoint y: 13, distance: 70.0
click at [75, 15] on button at bounding box center [77, 17] width 18 height 18
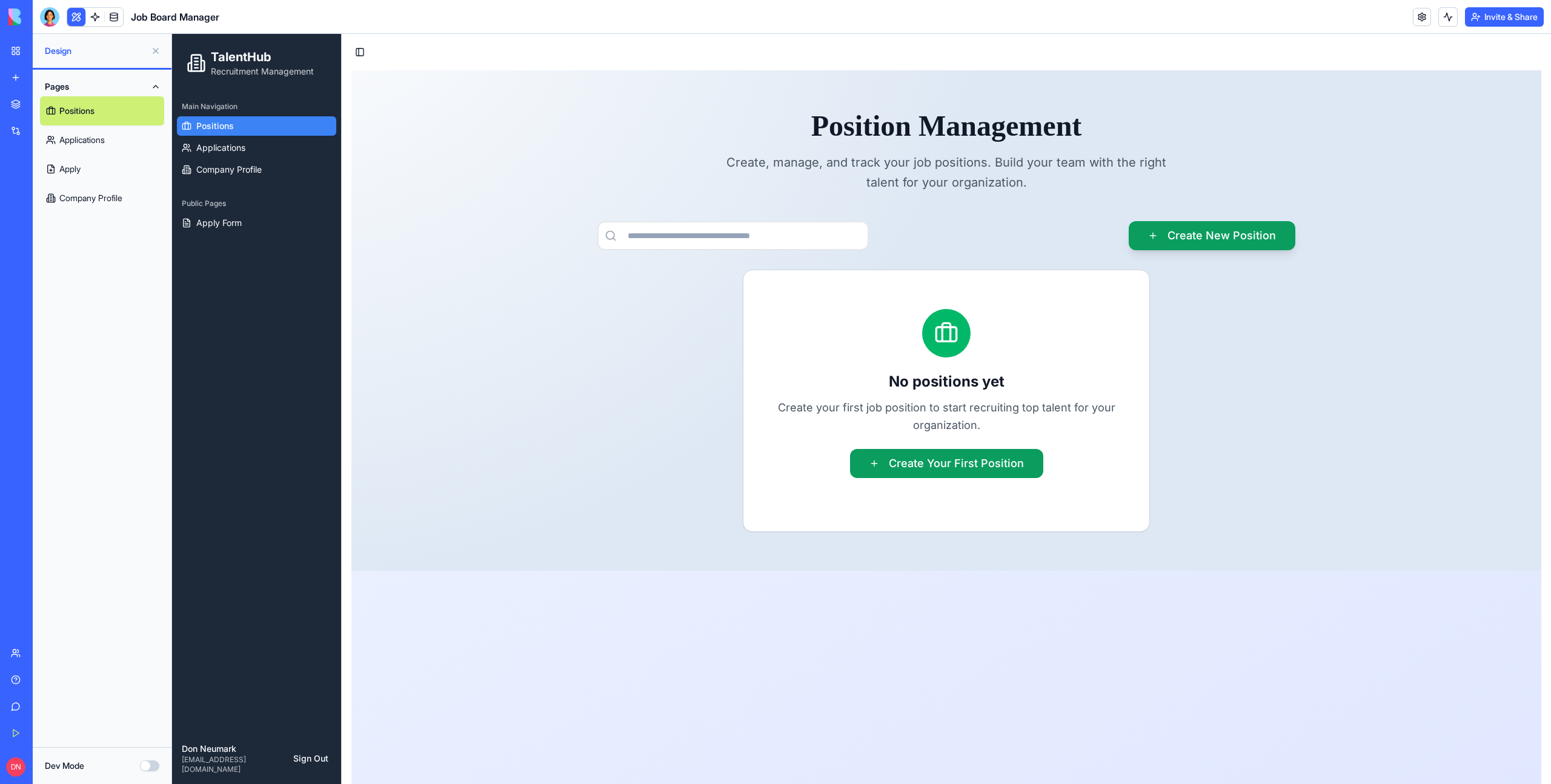
click at [77, 168] on link "Apply" at bounding box center [102, 168] width 124 height 29
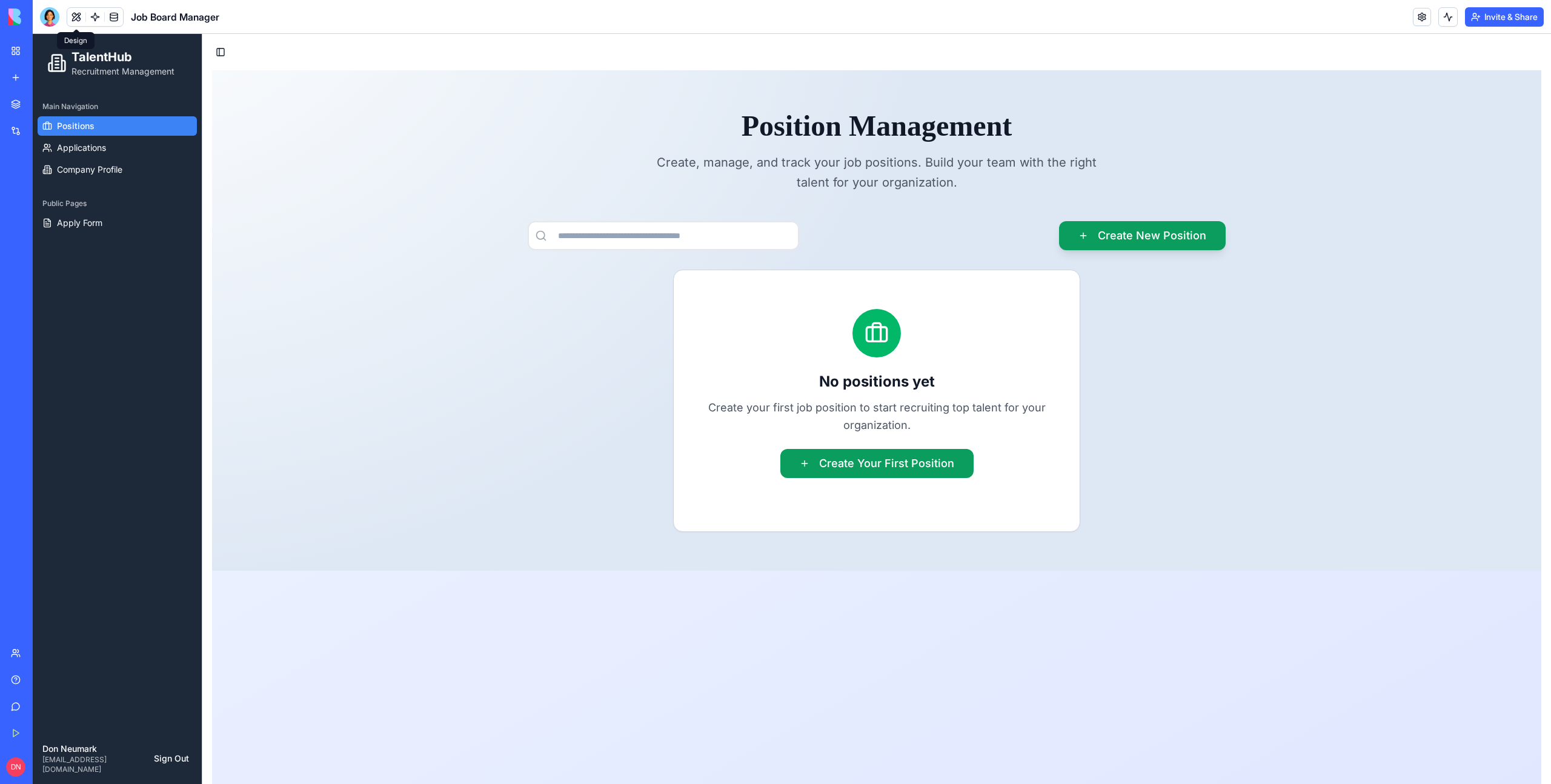
click at [76, 17] on button at bounding box center [77, 17] width 18 height 18
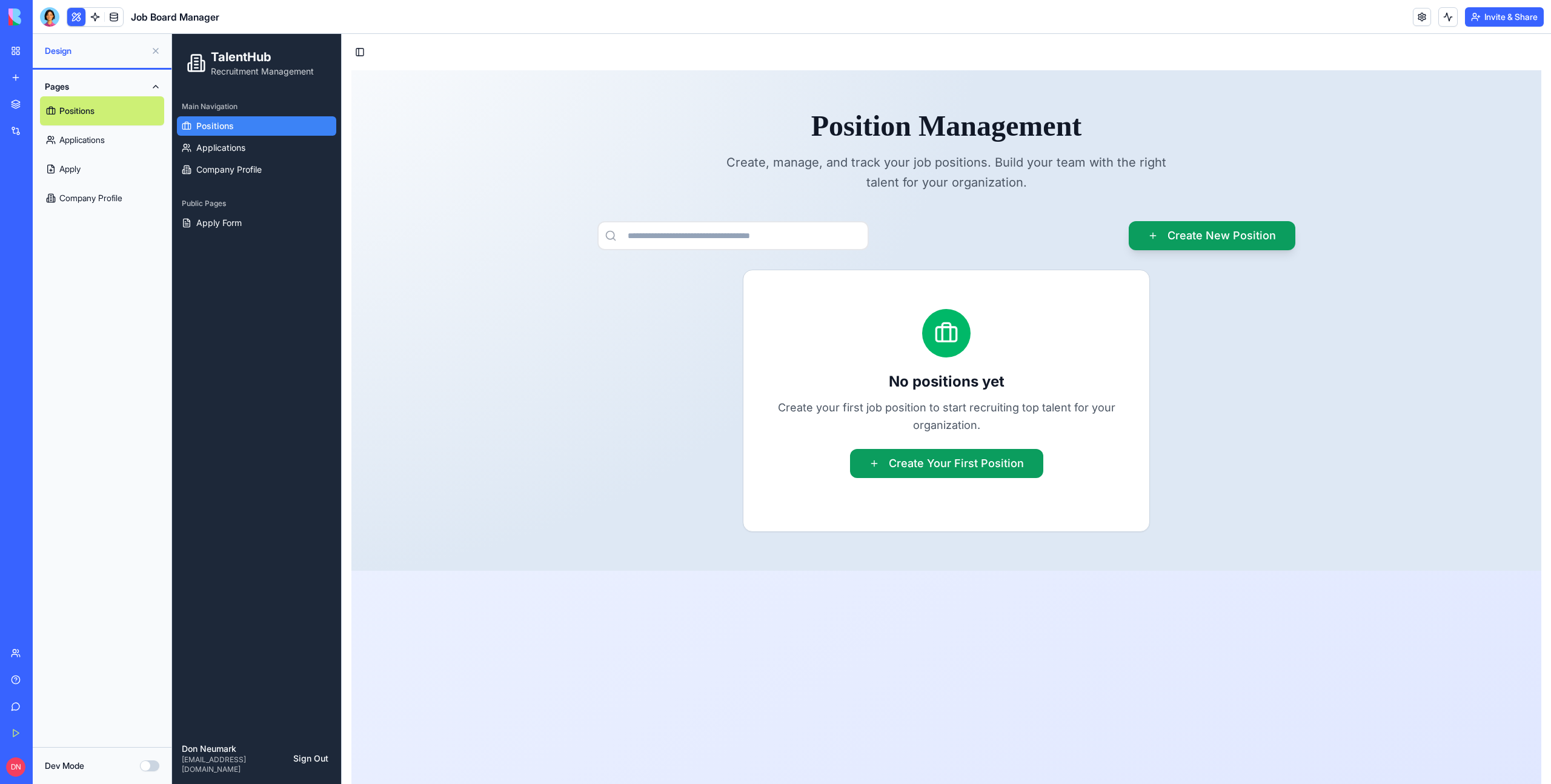
click at [98, 163] on link "Apply" at bounding box center [102, 168] width 124 height 29
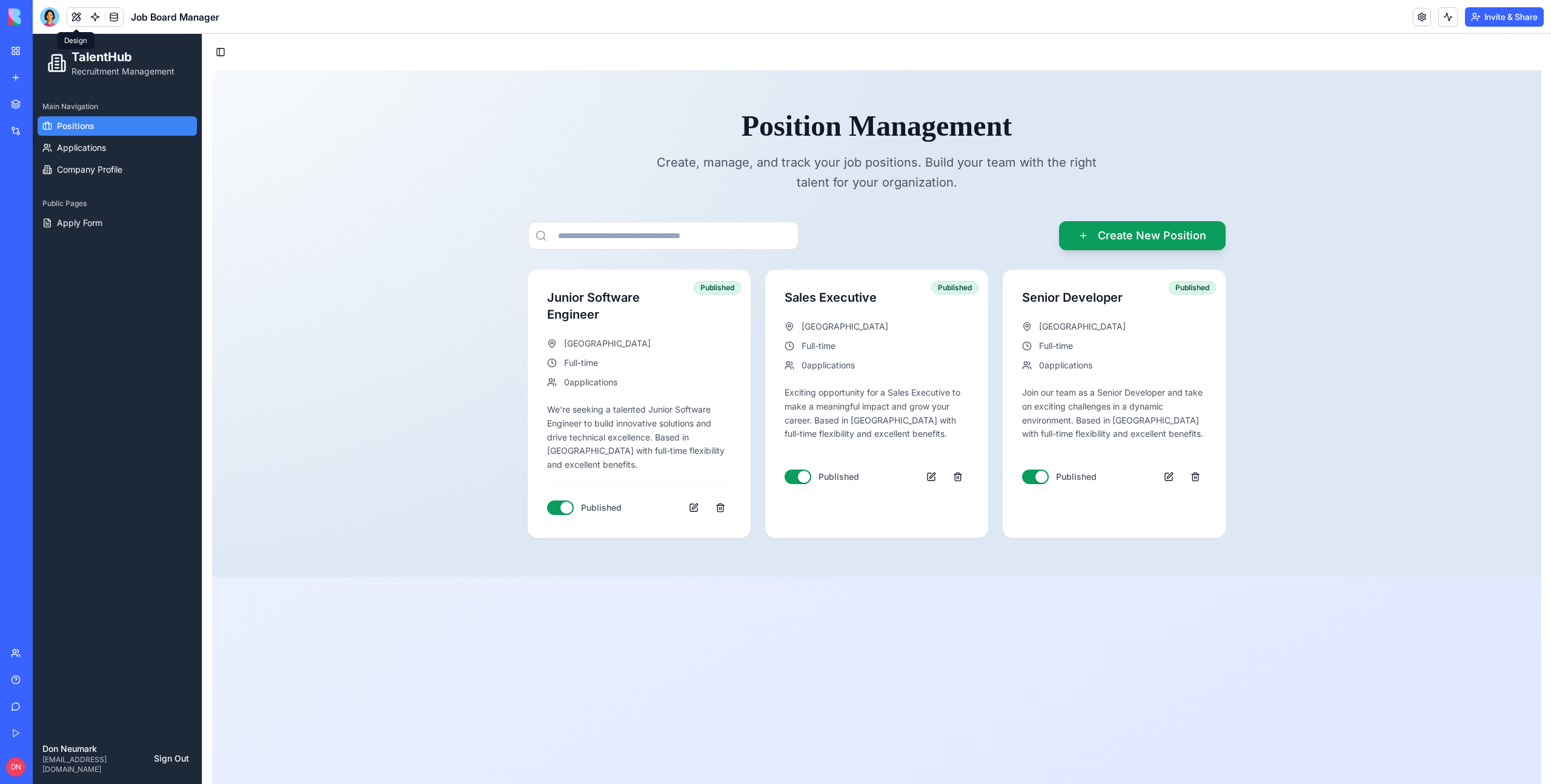
click at [72, 18] on button at bounding box center [77, 17] width 18 height 18
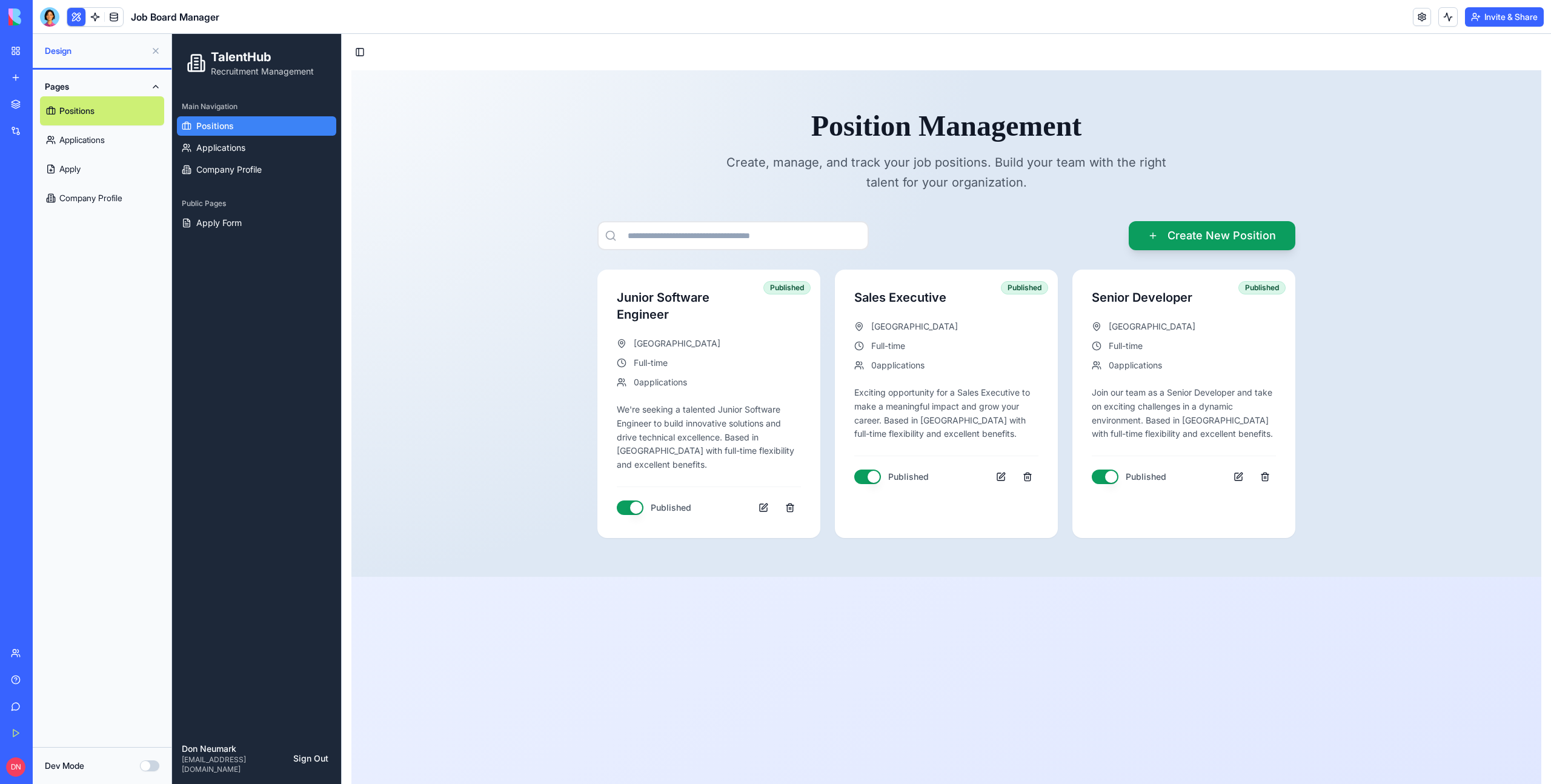
click at [107, 202] on link "Company Profile" at bounding box center [102, 198] width 124 height 29
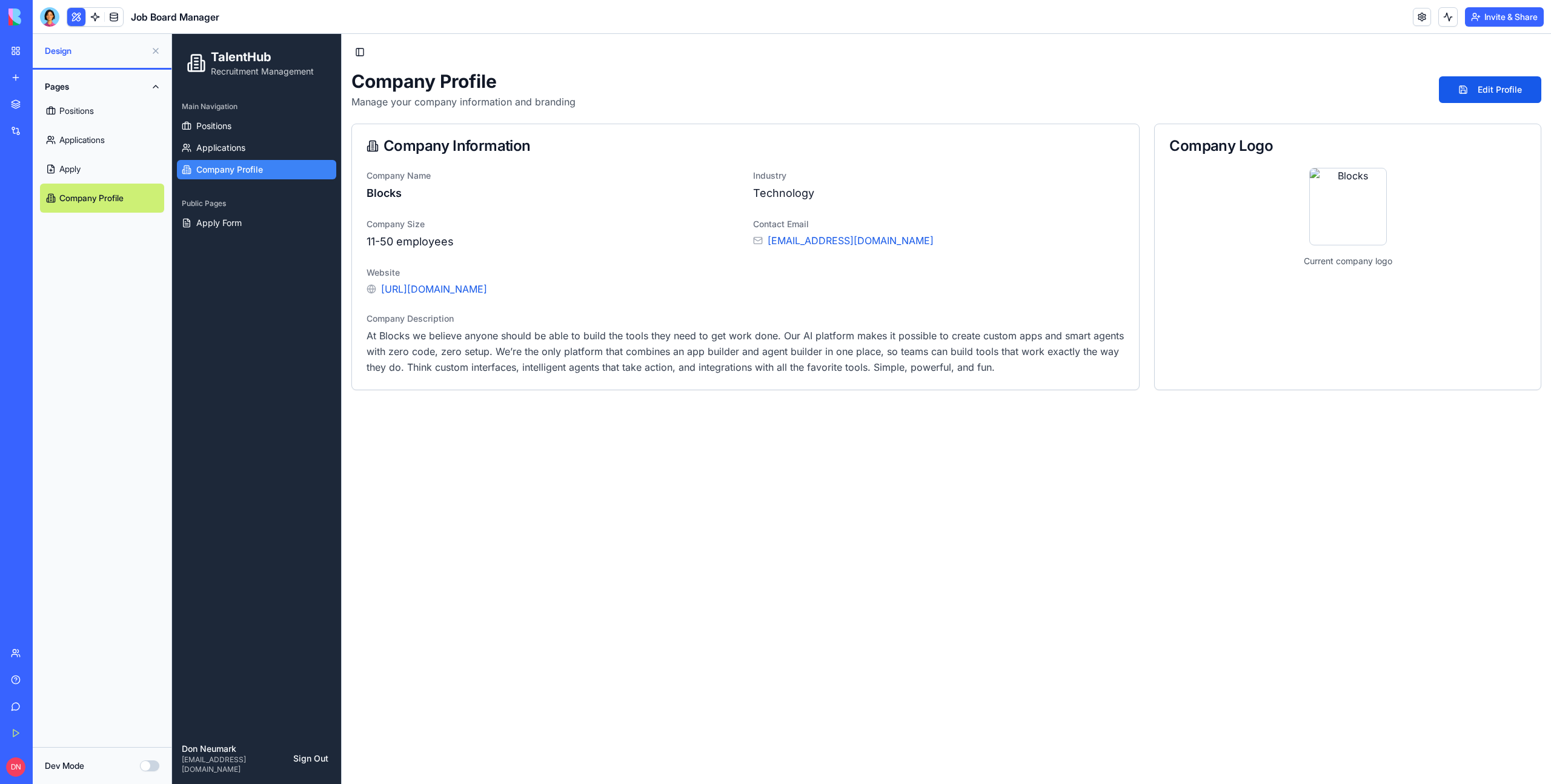
click at [103, 176] on link "Apply" at bounding box center [102, 168] width 124 height 29
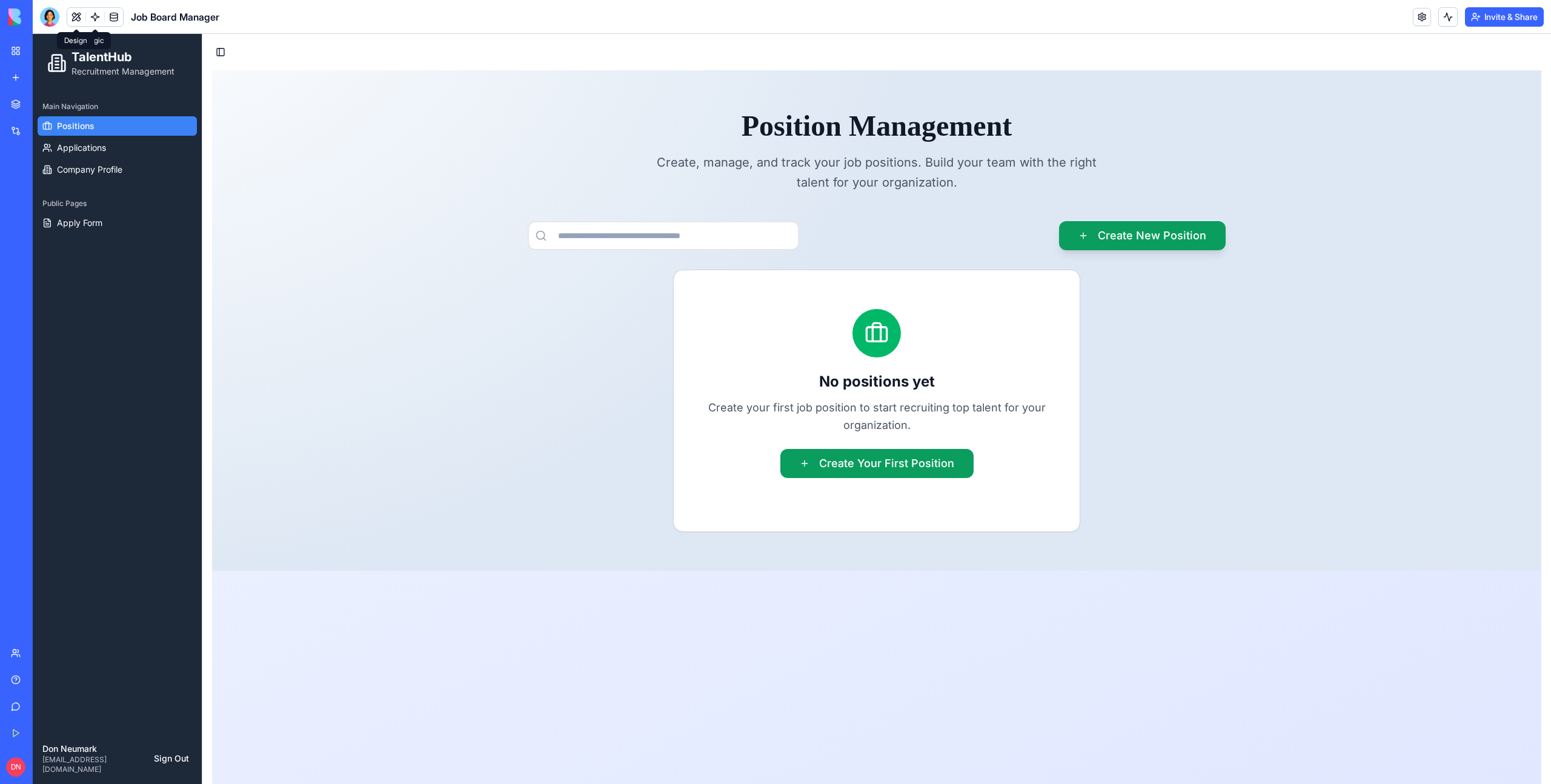
click at [77, 12] on button at bounding box center [77, 17] width 18 height 18
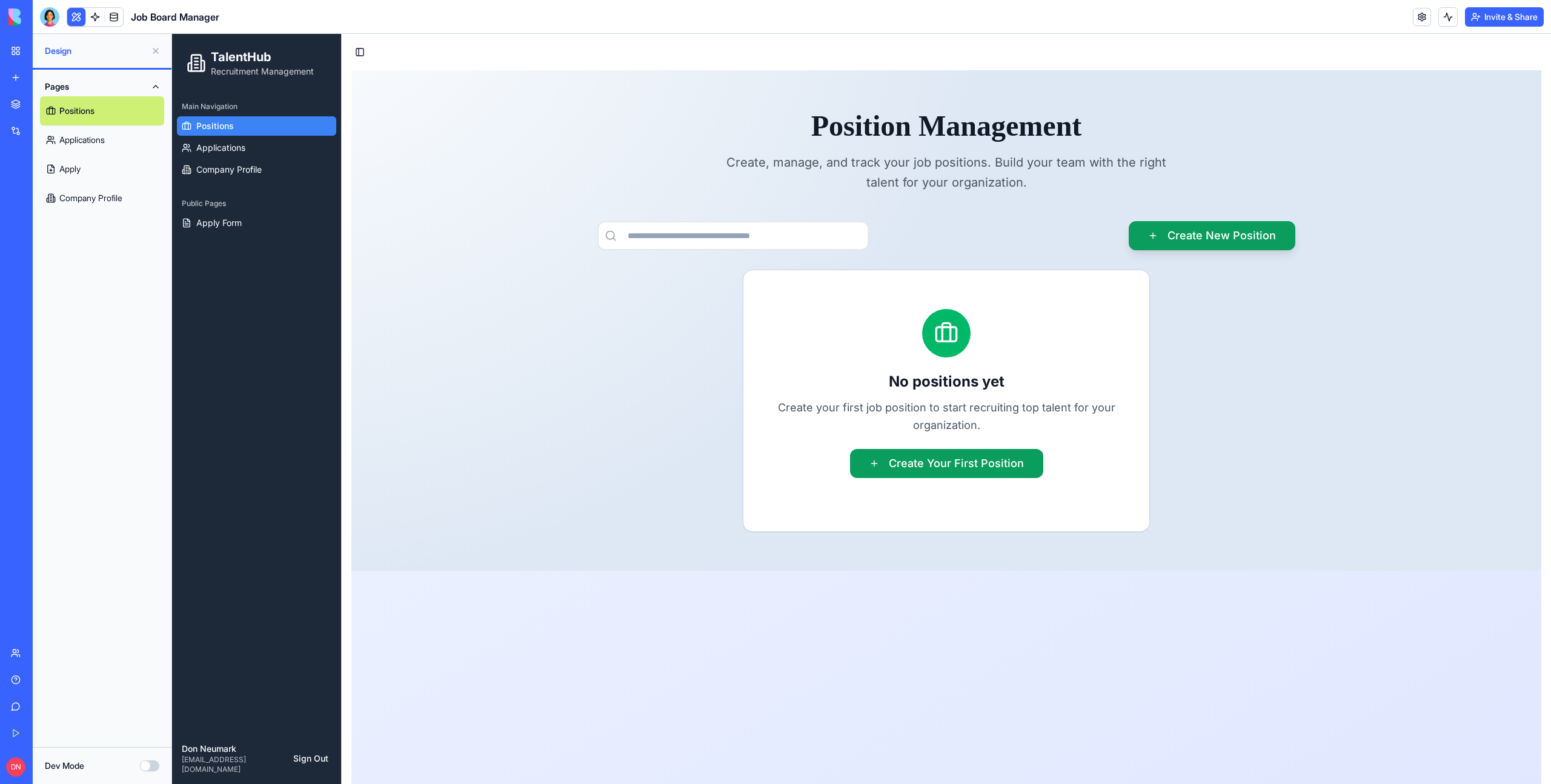
click at [88, 178] on link "Apply" at bounding box center [102, 168] width 124 height 29
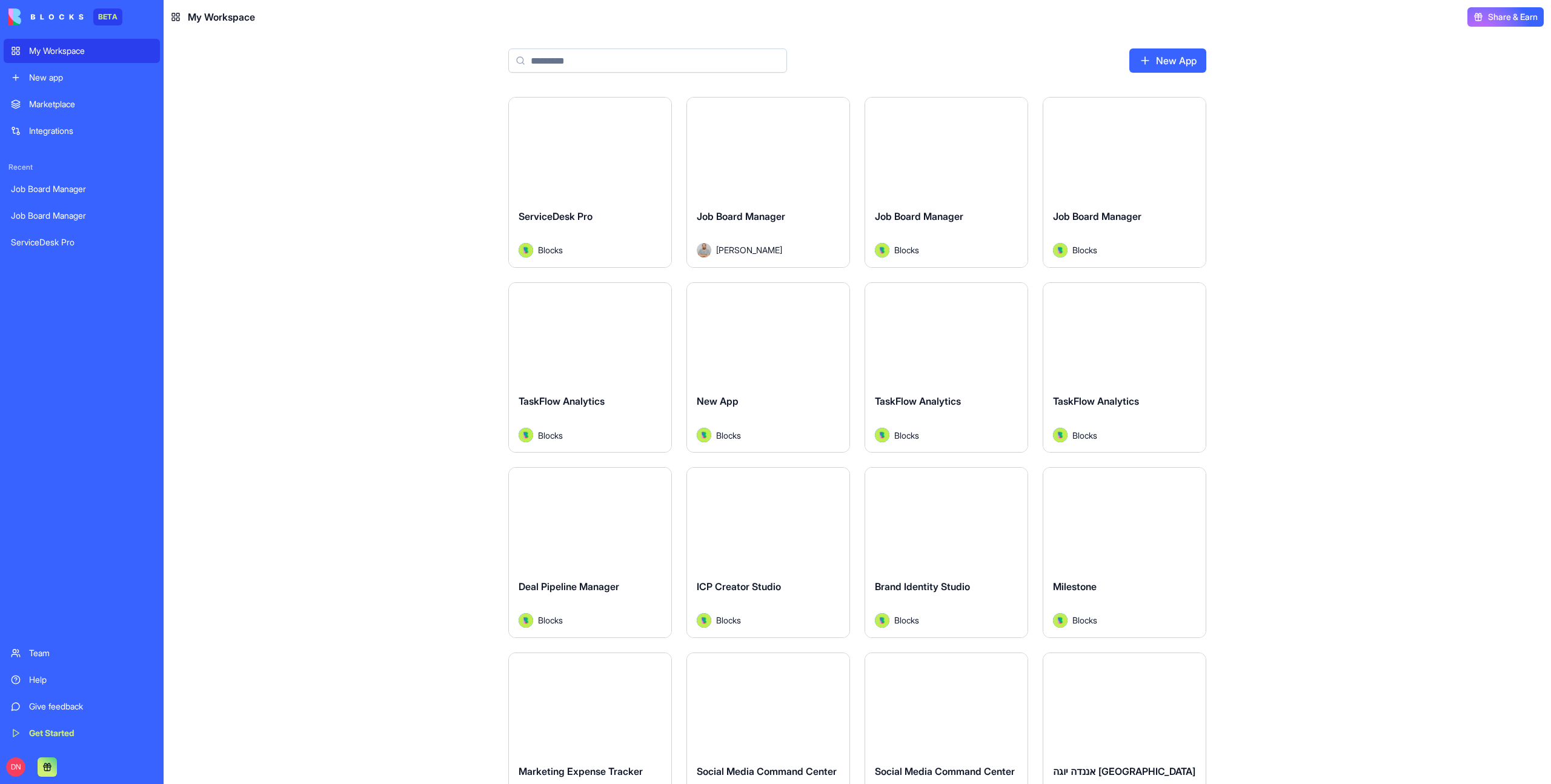
click at [586, 187] on div "Launch" at bounding box center [590, 148] width 162 height 102
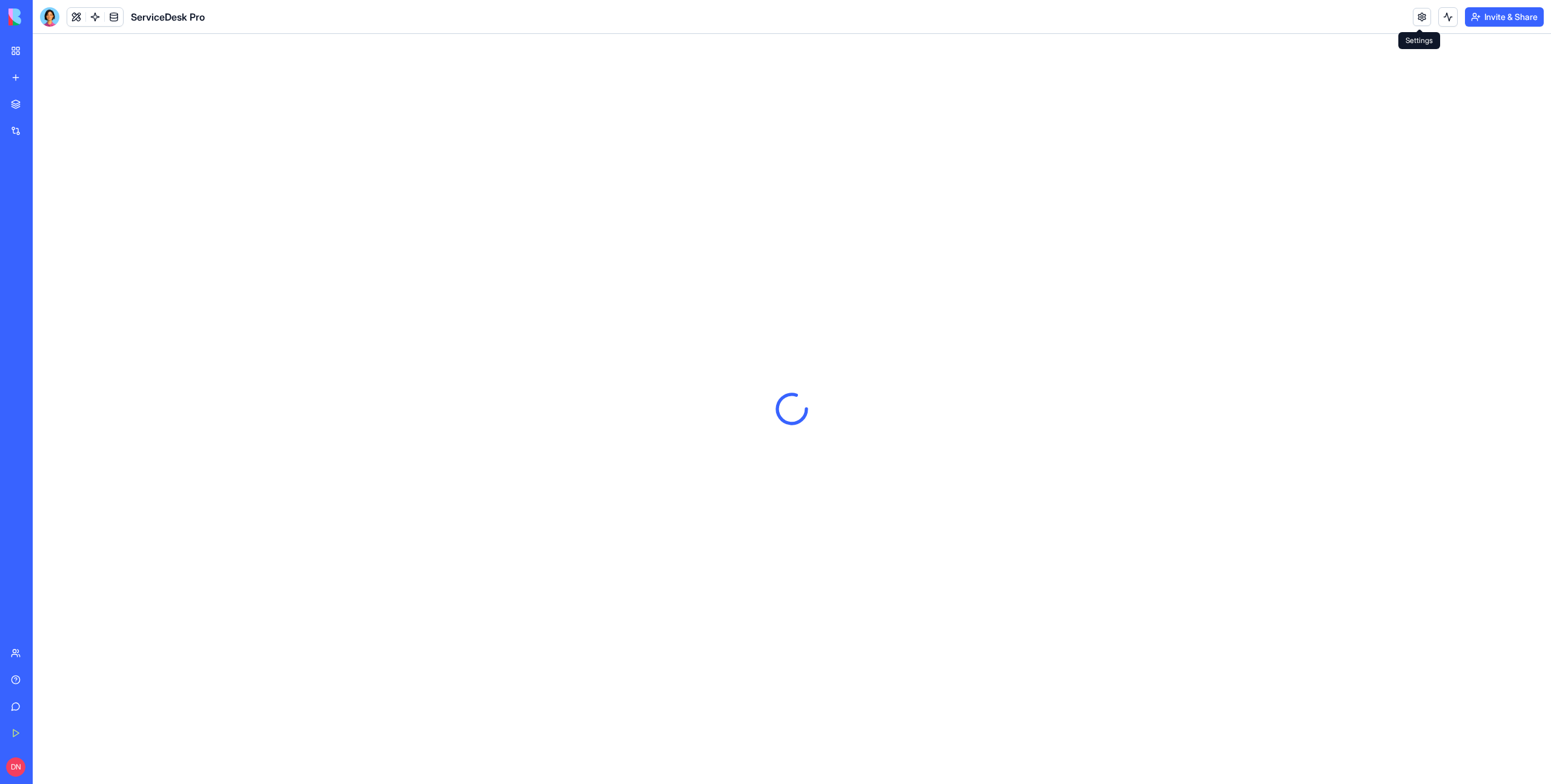
click at [1422, 20] on link at bounding box center [1422, 17] width 18 height 18
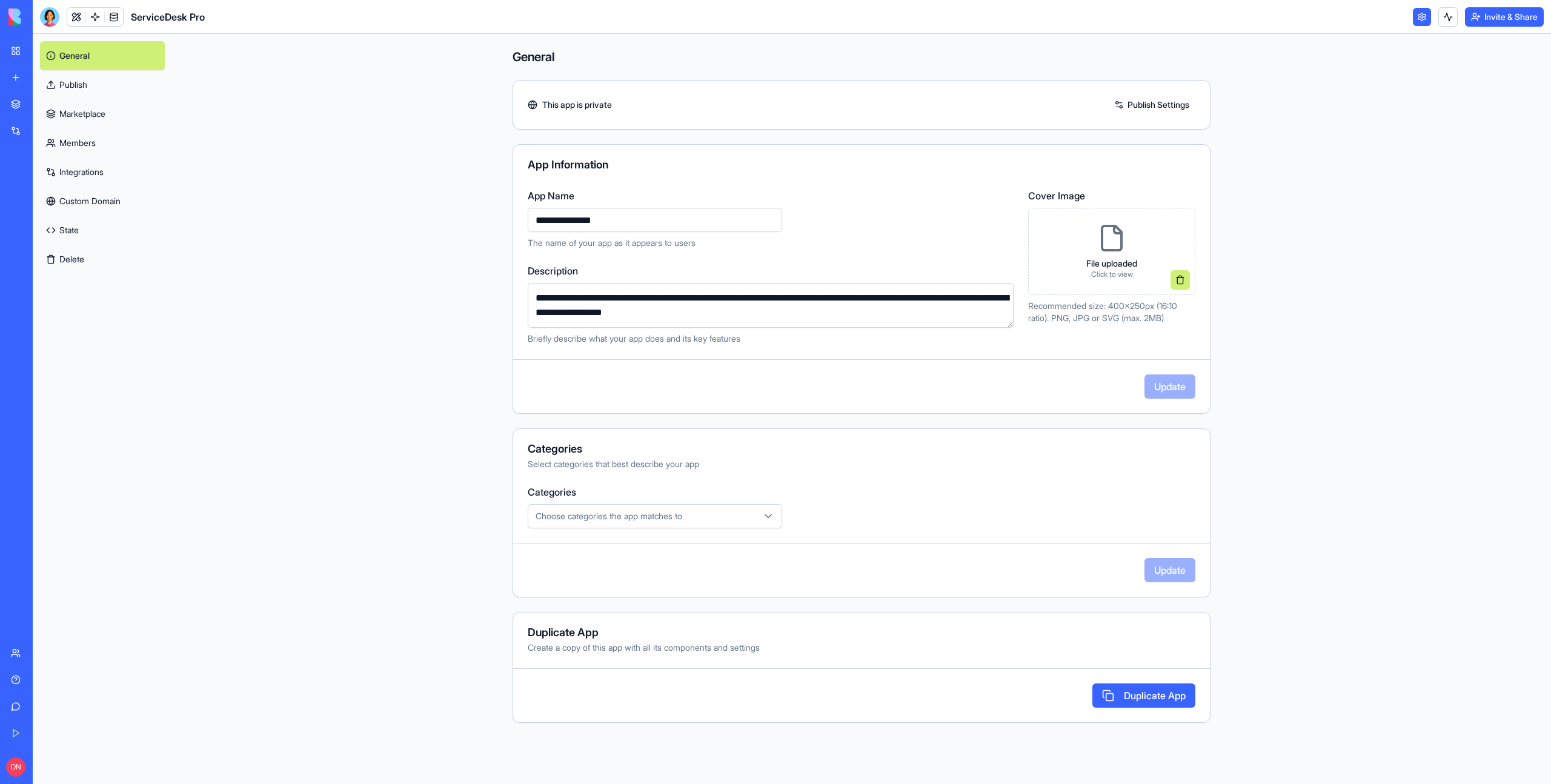
click at [83, 85] on link "Publish" at bounding box center [102, 85] width 125 height 29
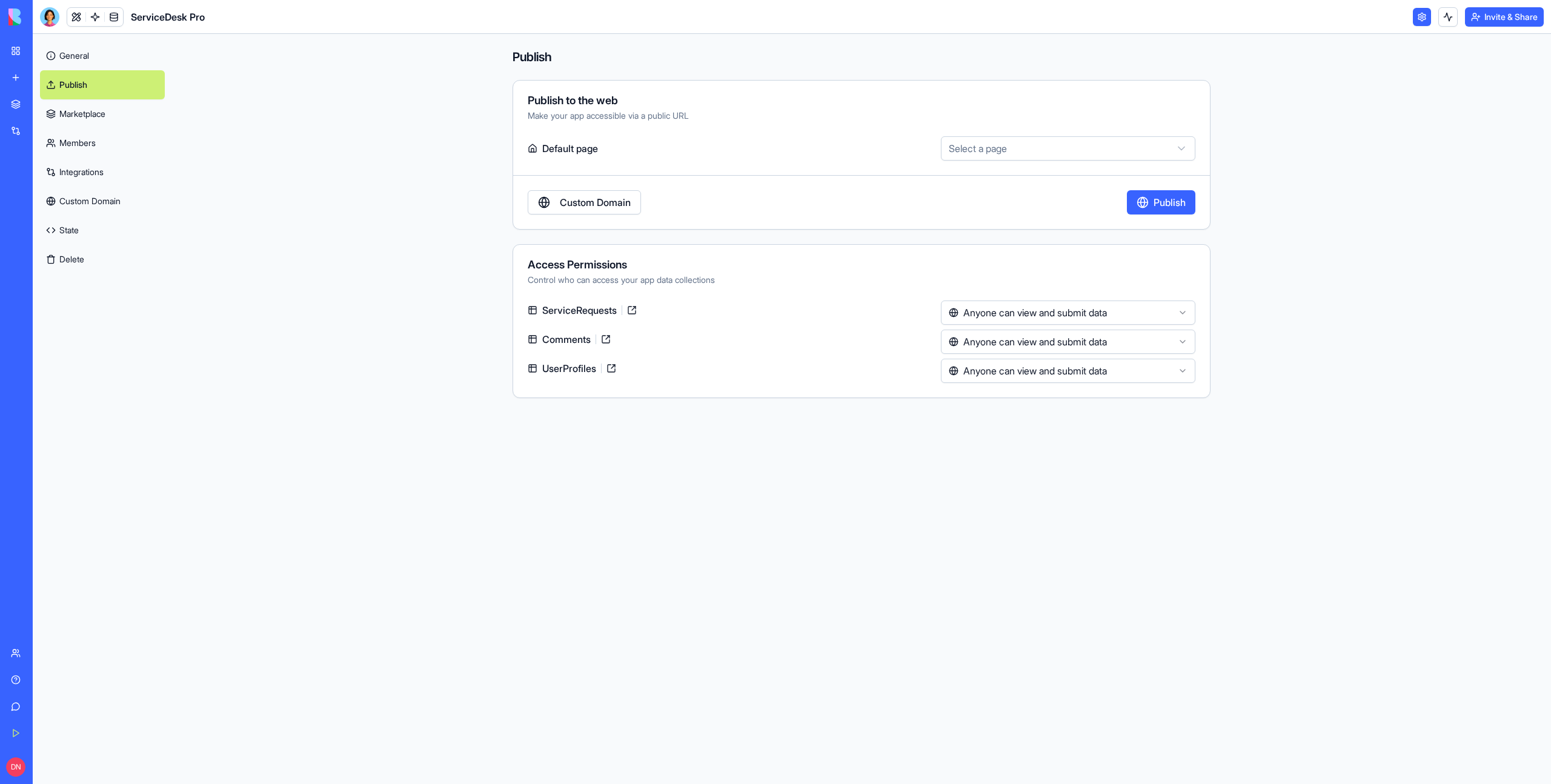
click at [602, 195] on link "Custom Domain" at bounding box center [584, 202] width 113 height 24
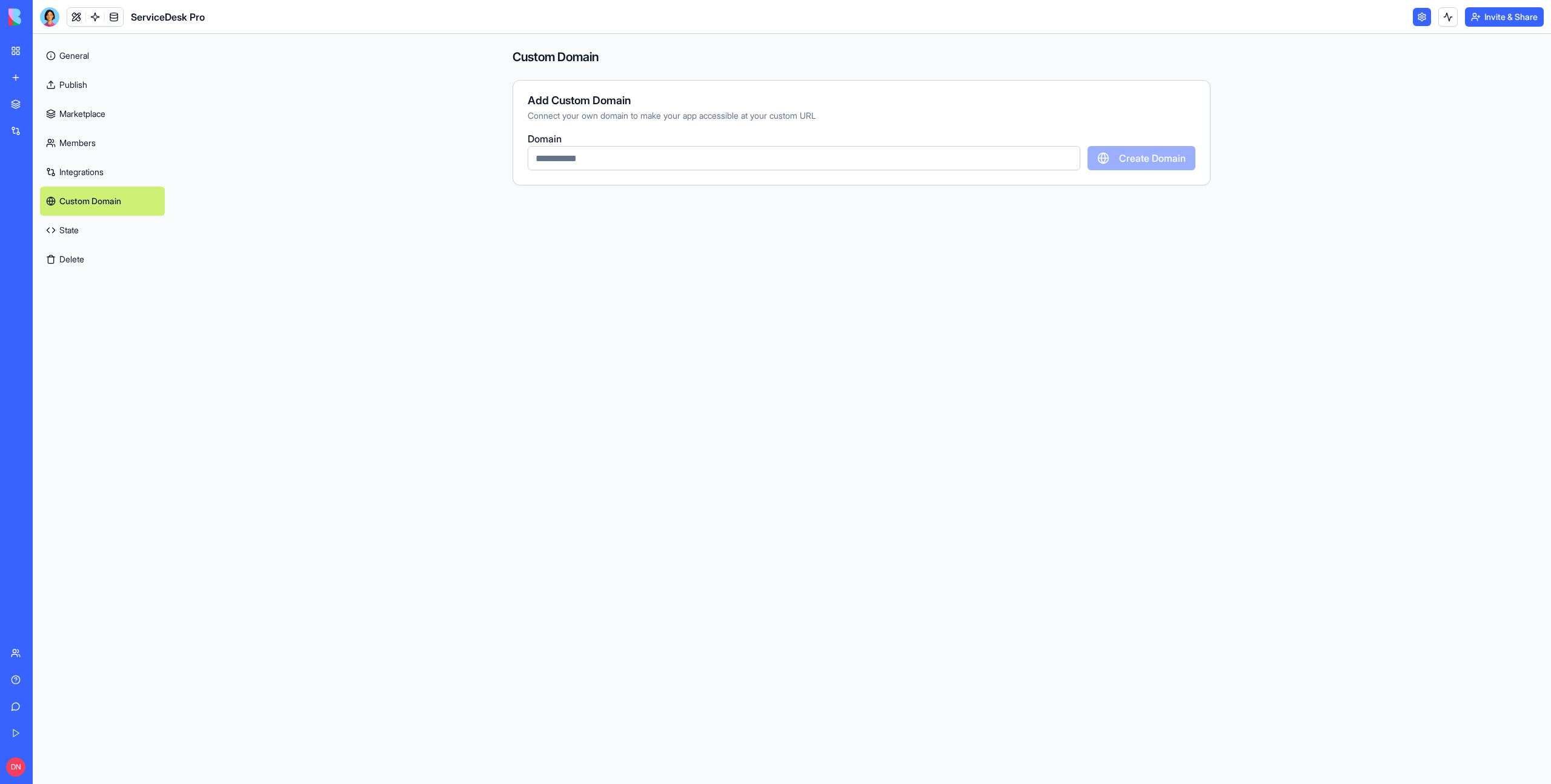
click at [621, 160] on input "text" at bounding box center [804, 158] width 553 height 24
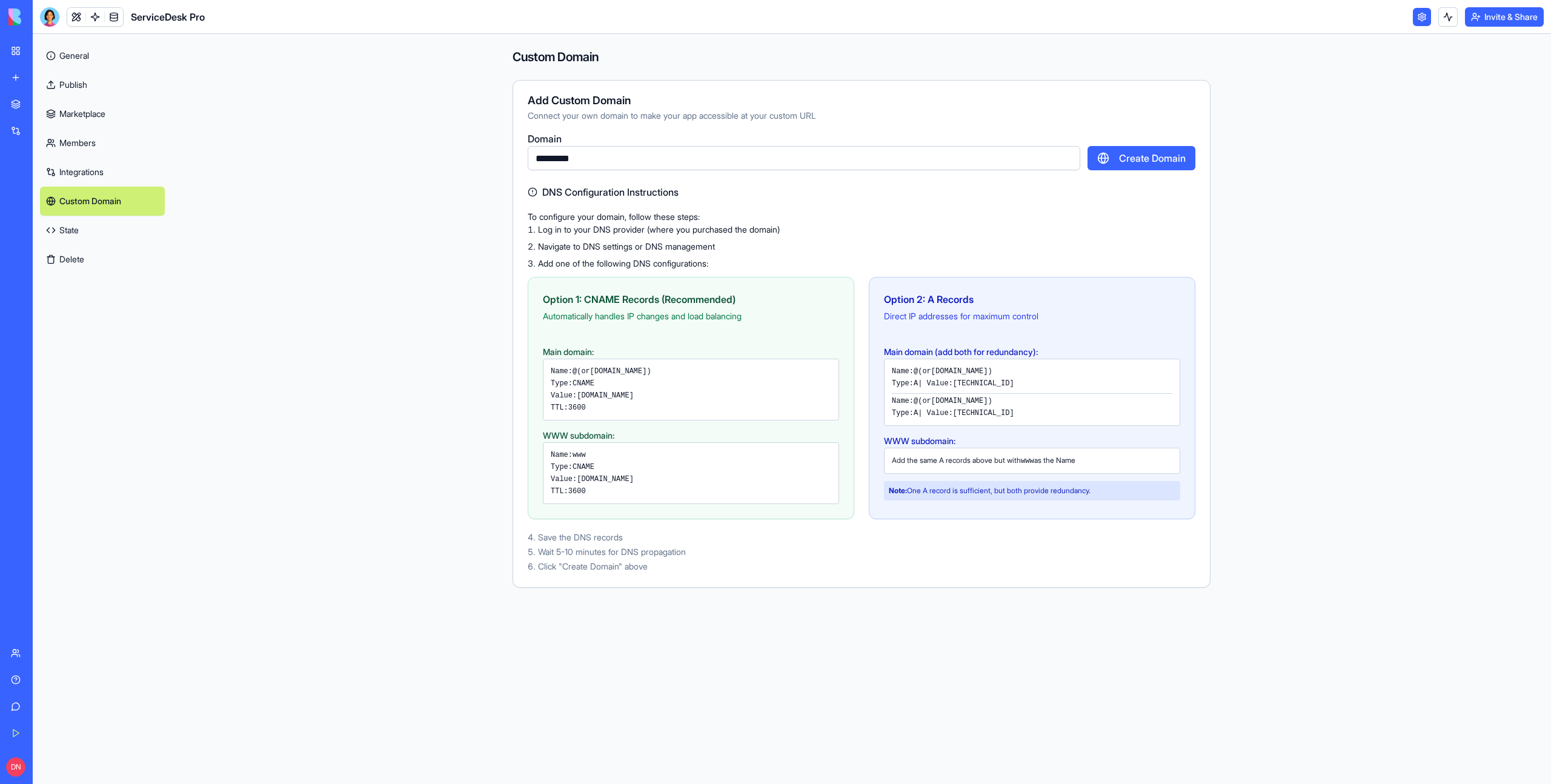
click at [547, 157] on input "*********" at bounding box center [804, 158] width 553 height 24
type input "**********"
click at [1134, 163] on button "Create Domain" at bounding box center [1142, 158] width 108 height 24
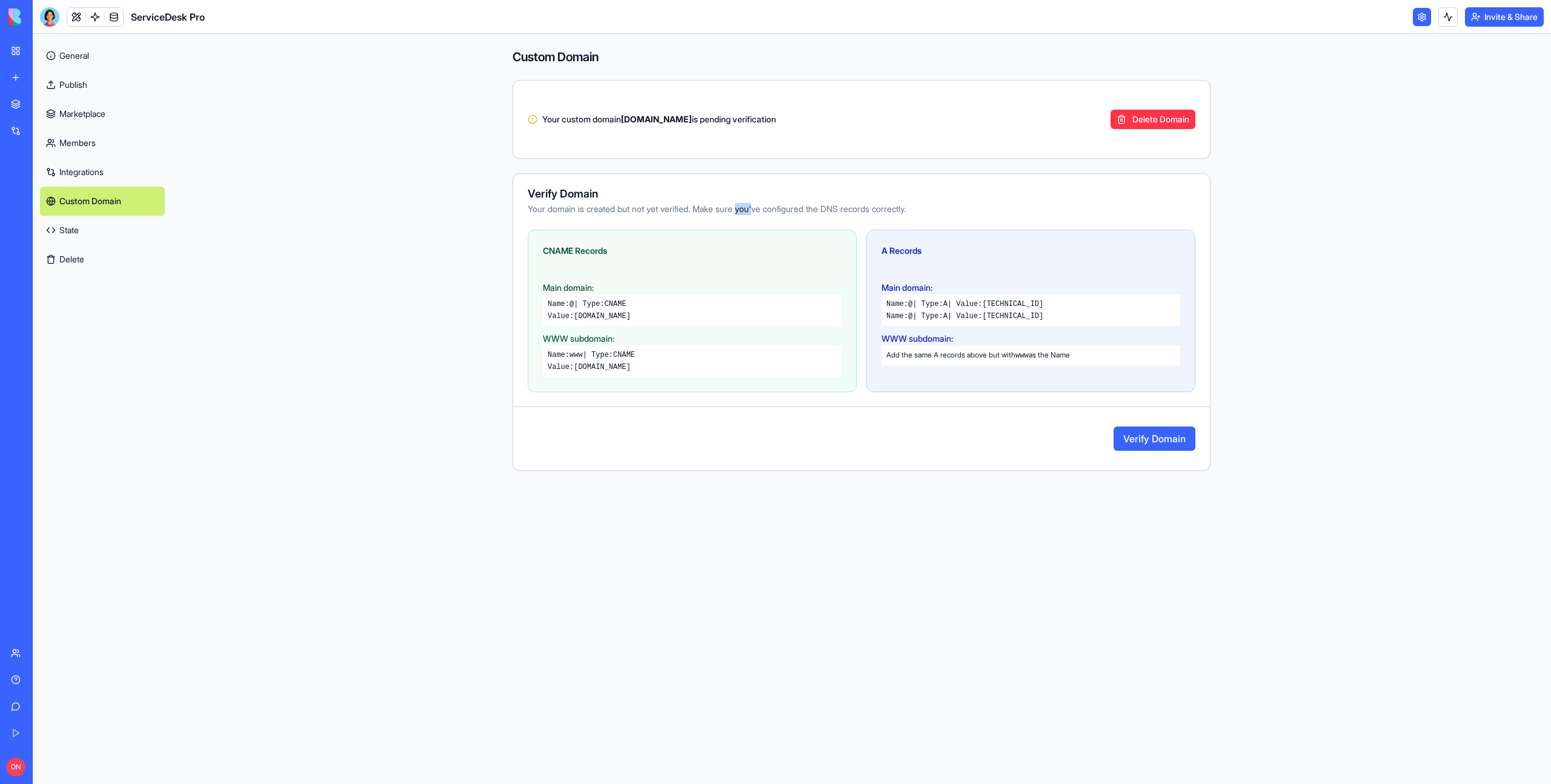
drag, startPoint x: 764, startPoint y: 208, endPoint x: 746, endPoint y: 208, distance: 18.0
click at [746, 208] on div "Your domain is created but not yet verified. Make sure you've configured the DN…" at bounding box center [862, 209] width 668 height 12
click at [1145, 121] on button "Delete Domain" at bounding box center [1153, 119] width 85 height 20
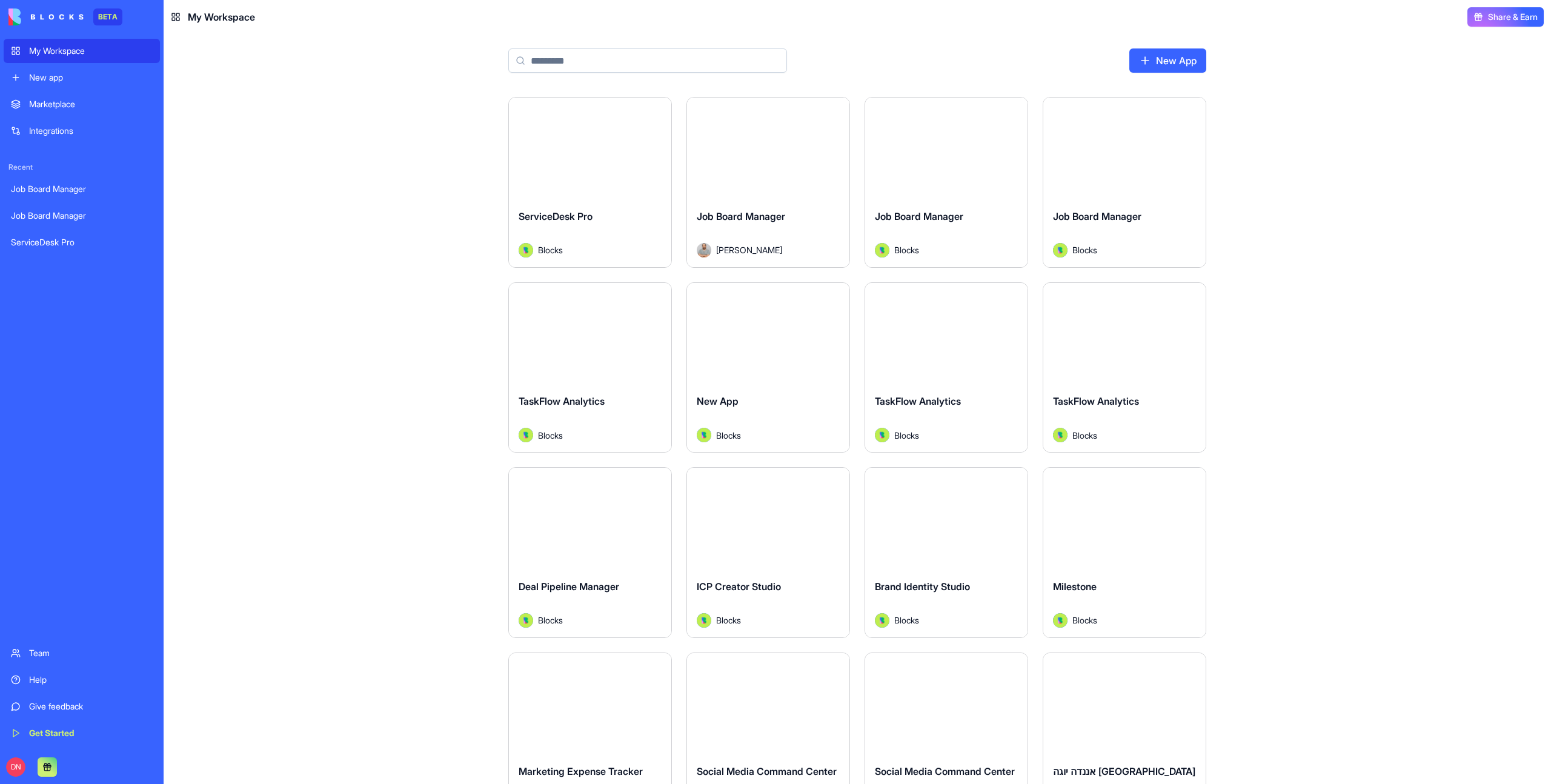
click at [102, 73] on div "New app" at bounding box center [91, 78] width 124 height 12
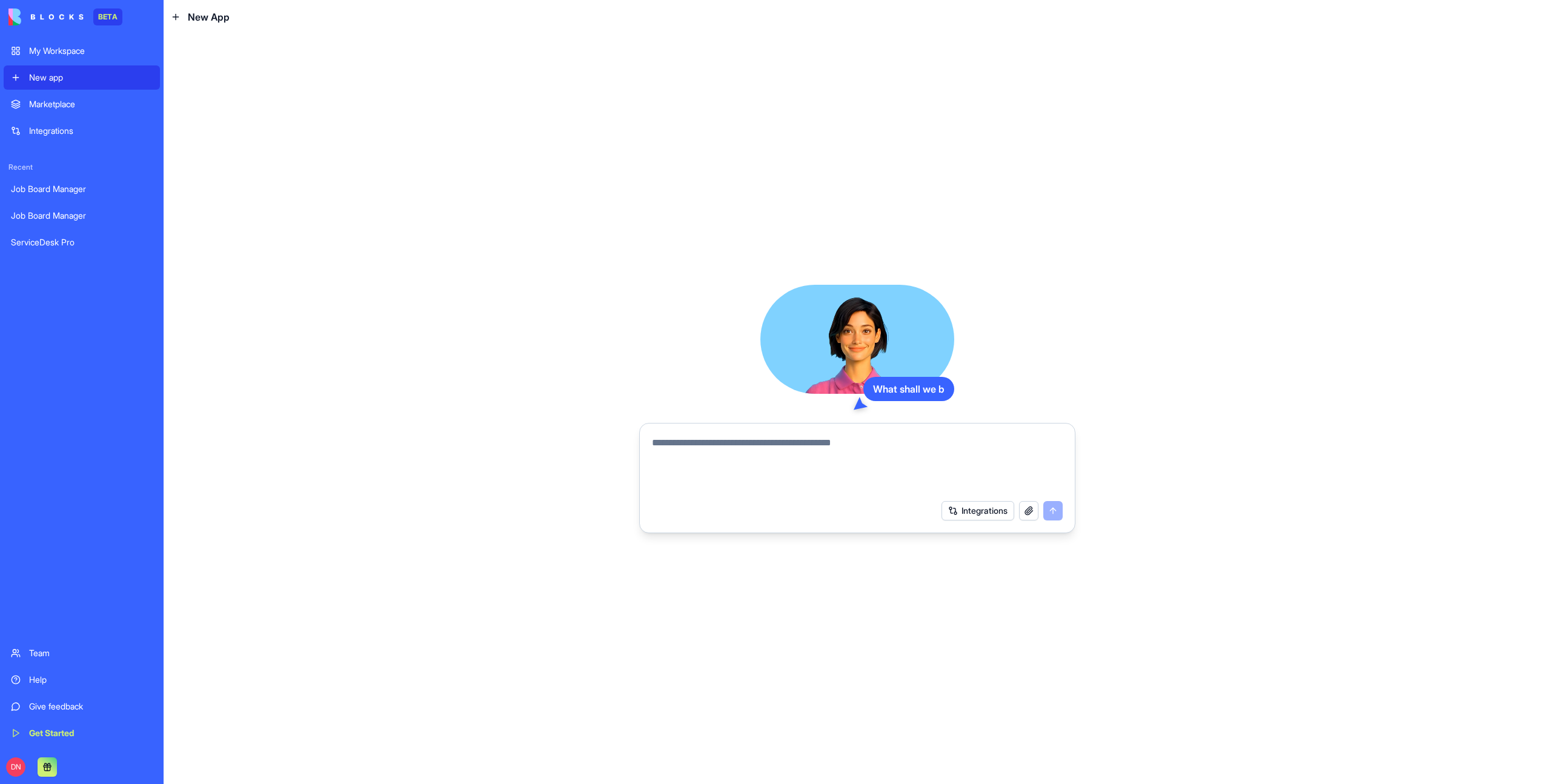
click at [758, 458] on textarea at bounding box center [857, 464] width 411 height 58
type textarea "**********"
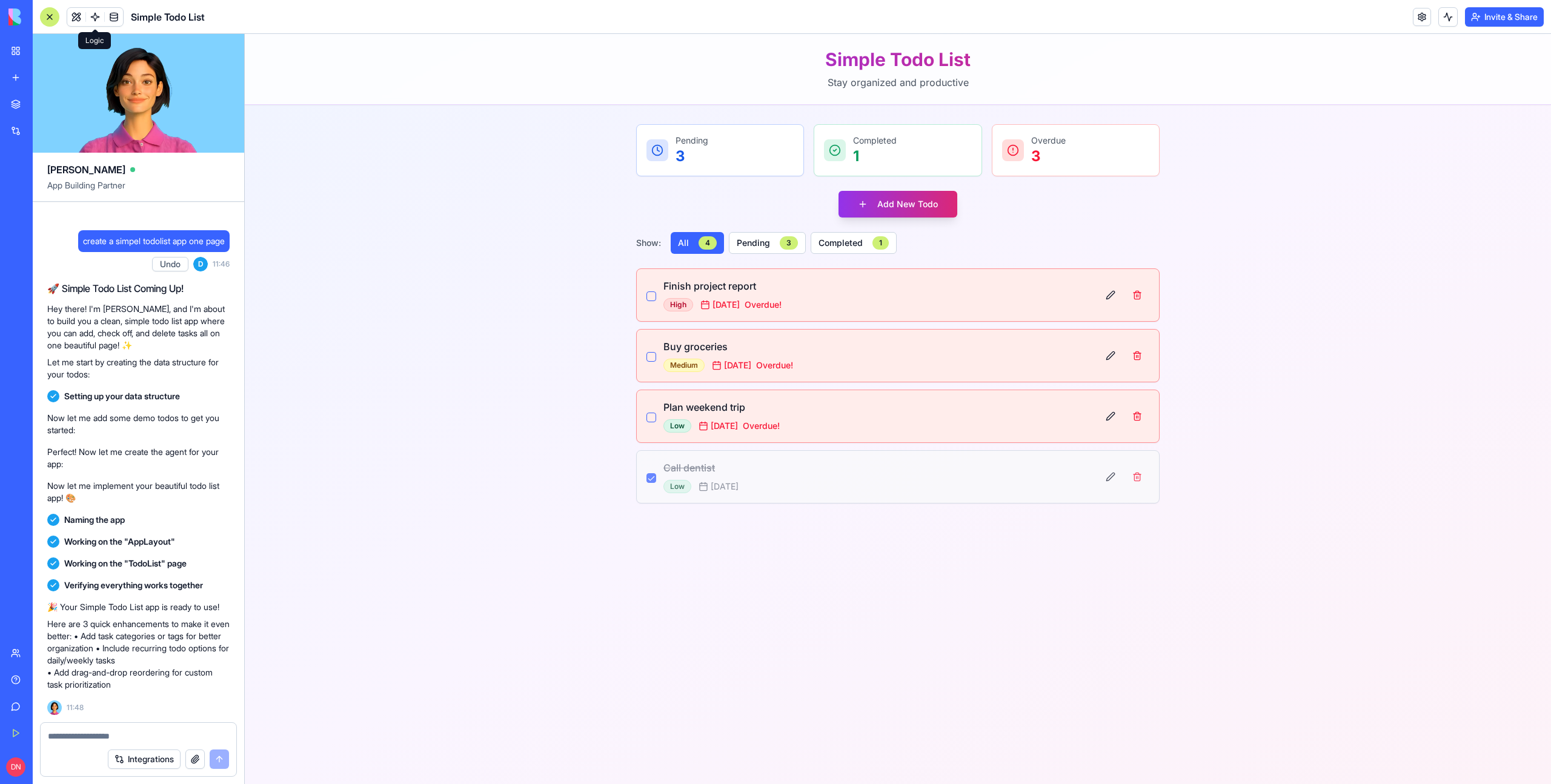
click at [93, 24] on span at bounding box center [95, 17] width 34 height 34
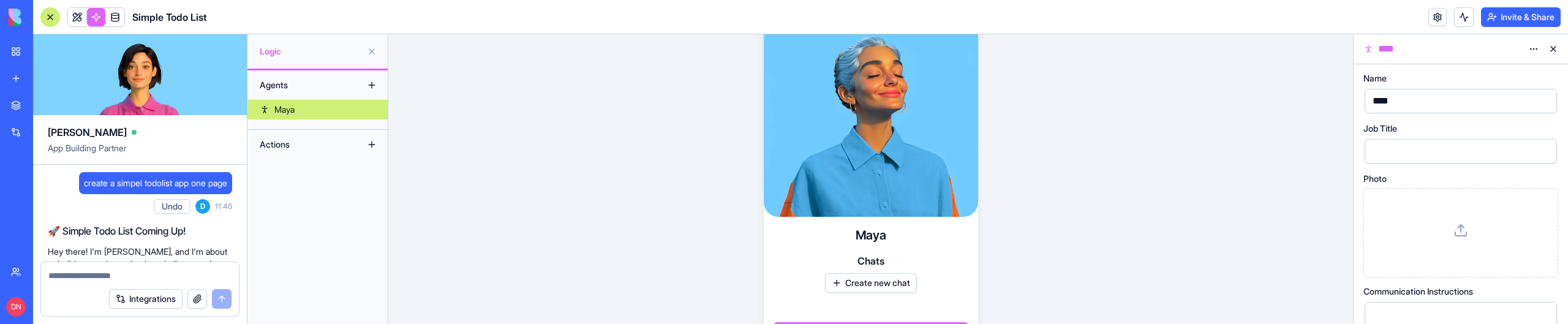
drag, startPoint x: 1007, startPoint y: 323, endPoint x: 982, endPoint y: 549, distance: 227.4
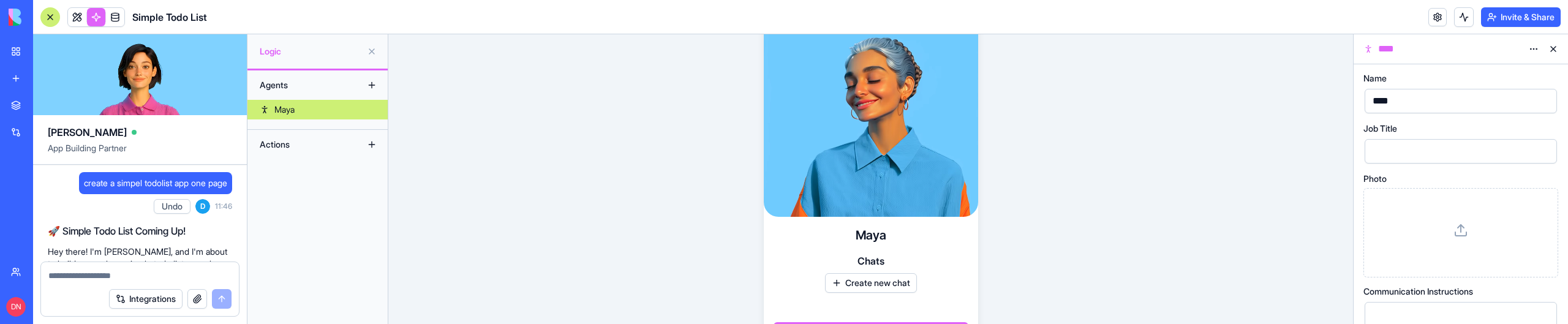
click at [982, 324] on html "BETA My Workspace New app Marketplace Integrations Recent Job Board Manager Ser…" at bounding box center [784, 162] width 1568 height 324
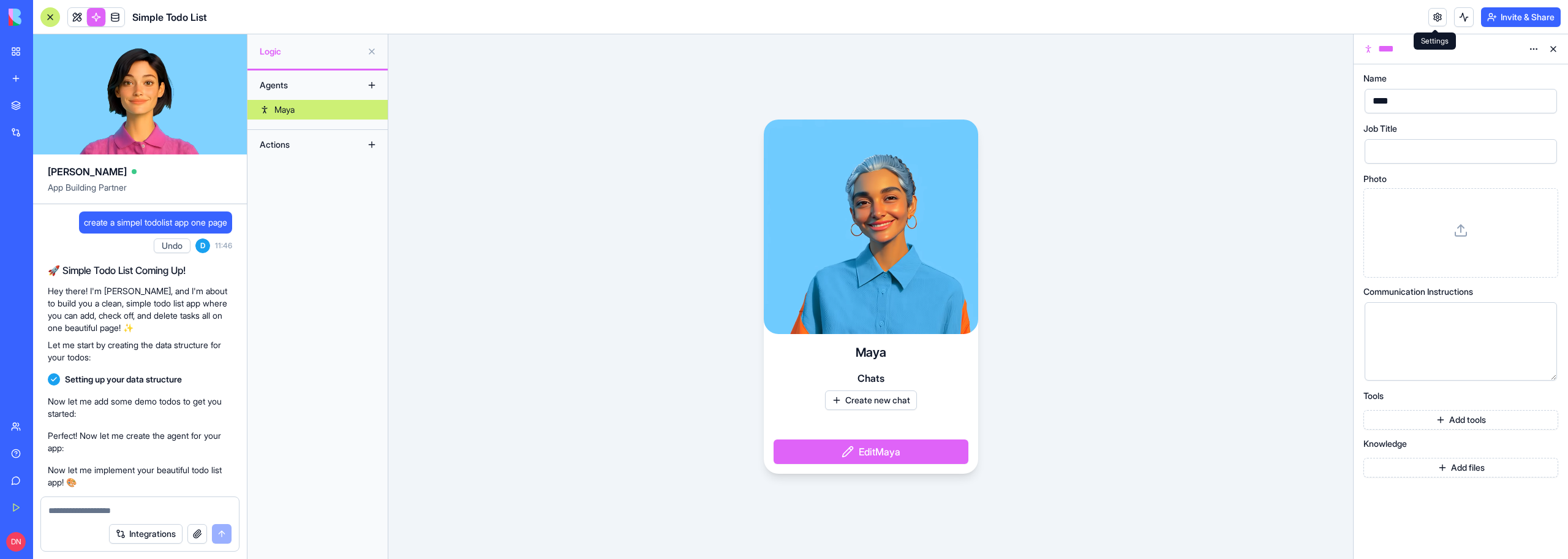
click at [1437, 19] on link at bounding box center [1438, 17] width 19 height 19
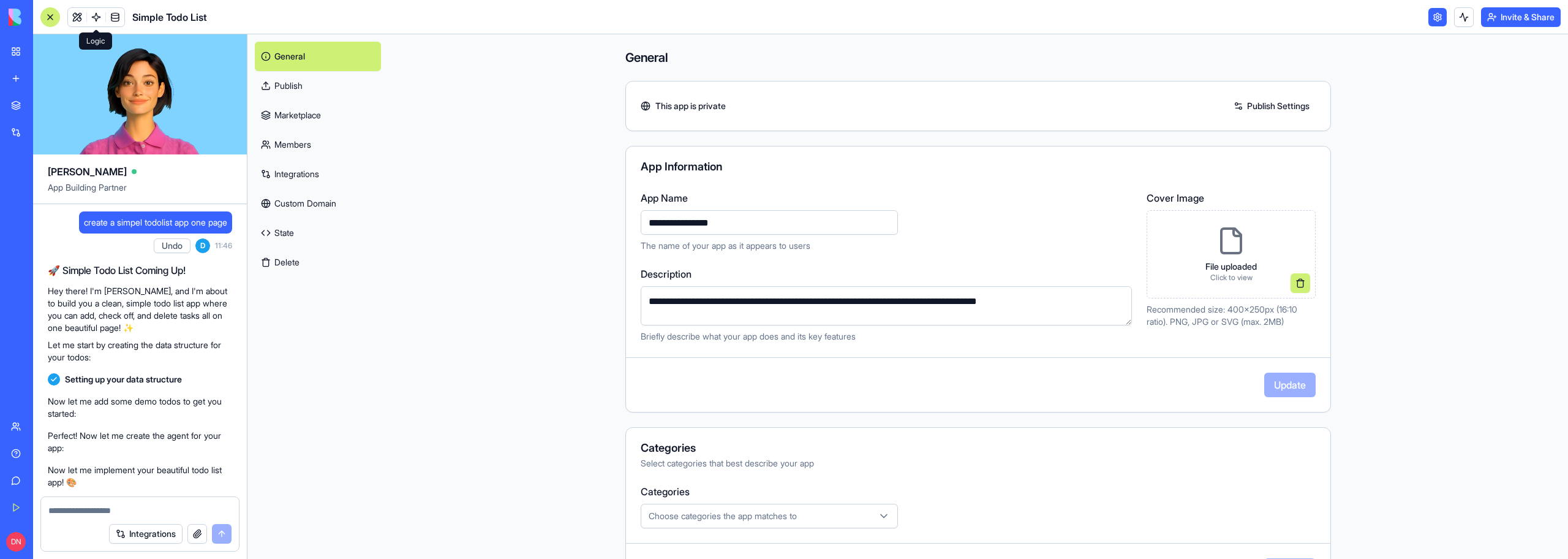
click at [302, 213] on link "Custom Domain" at bounding box center [318, 203] width 126 height 29
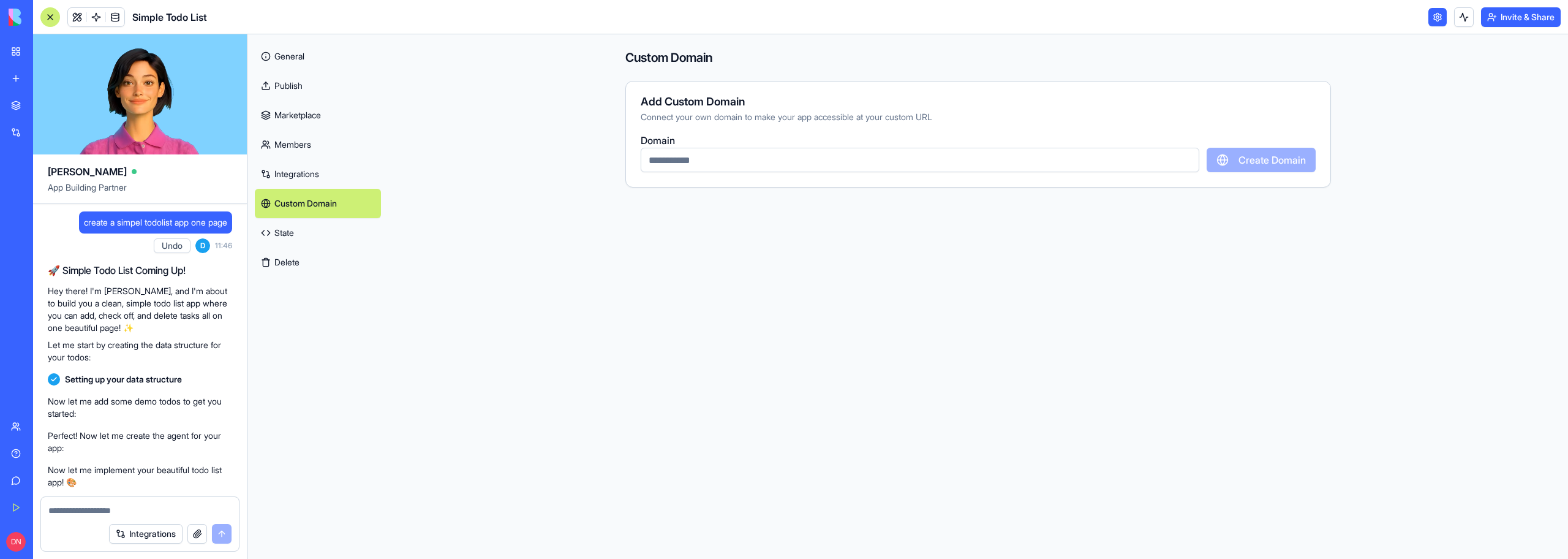
click at [701, 158] on input "text" at bounding box center [920, 160] width 559 height 25
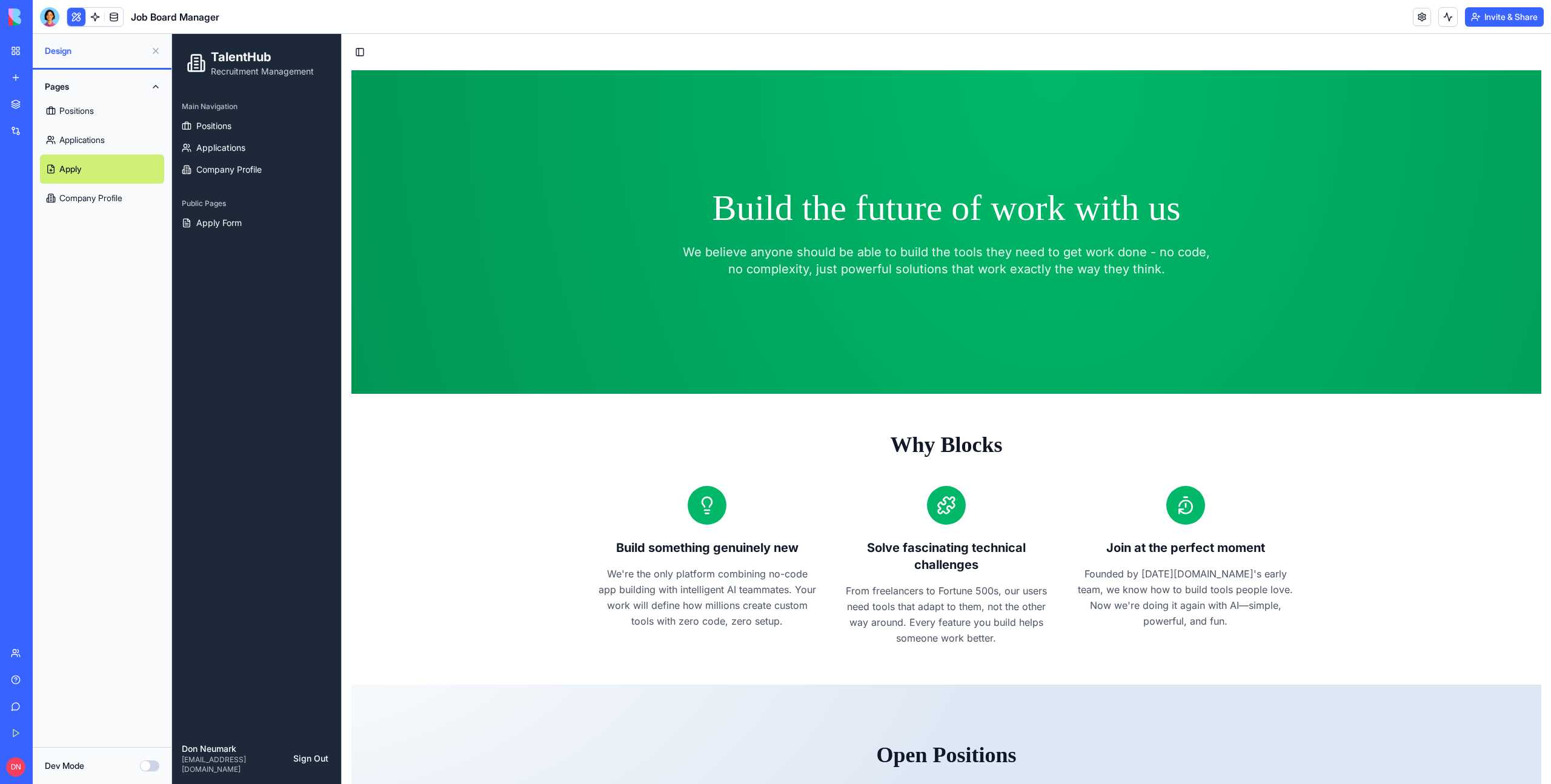
click at [425, 680] on div "Why Blocks Build something genuinely new We're the only platform combining no-c…" at bounding box center [947, 539] width 1190 height 291
click at [500, 223] on h1 "Build the future of work with us" at bounding box center [947, 208] width 992 height 42
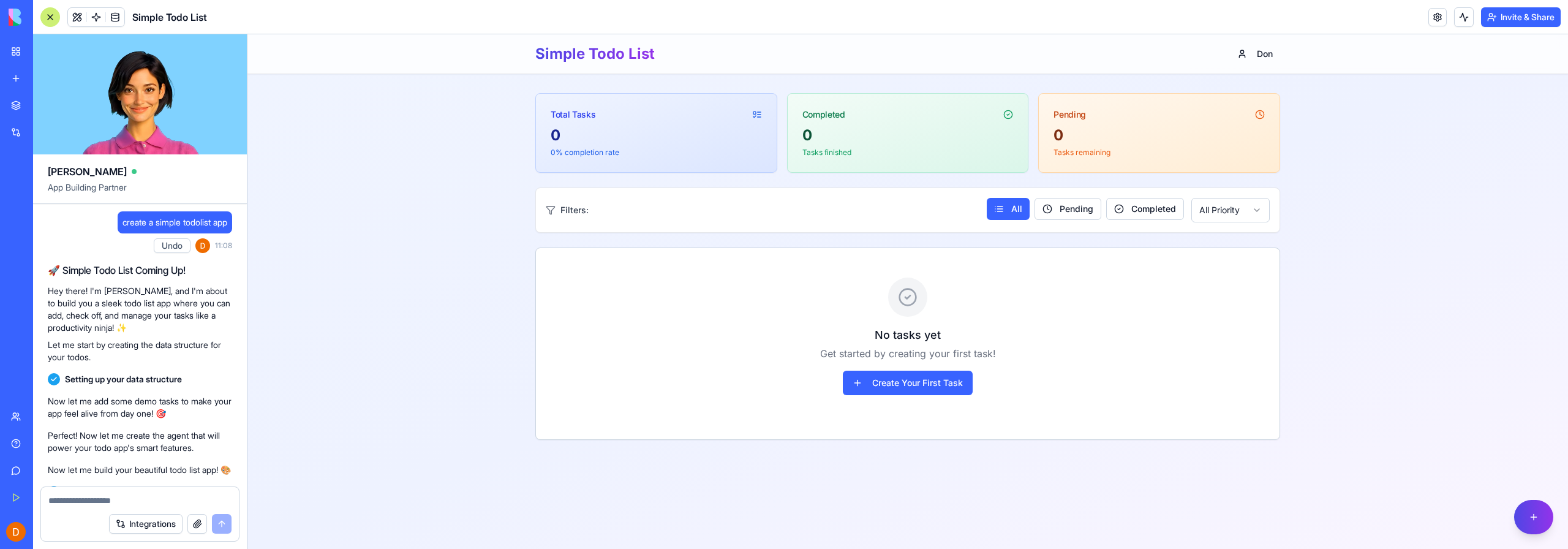
scroll to position [252, 0]
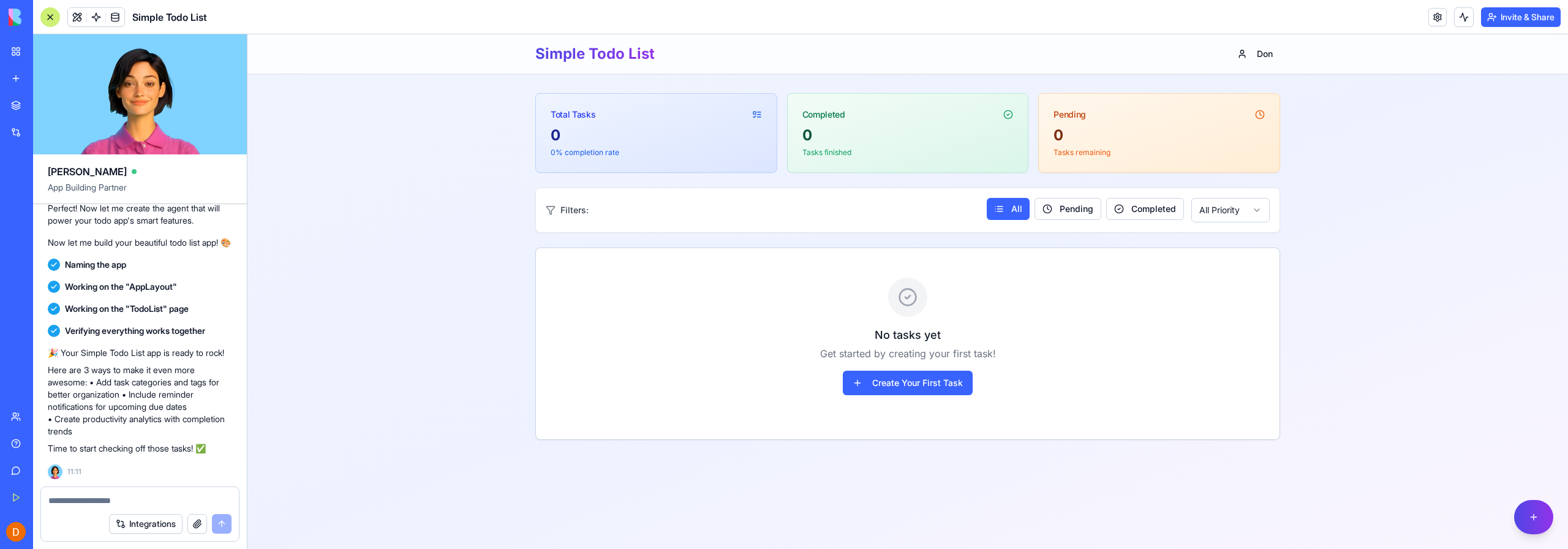
click at [329, 99] on main "Total Tasks 0 0 % completion rate Completed 0 Tasks finished Pending 0 Tasks re…" at bounding box center [908, 247] width 1321 height 425
